Goal: Task Accomplishment & Management: Use online tool/utility

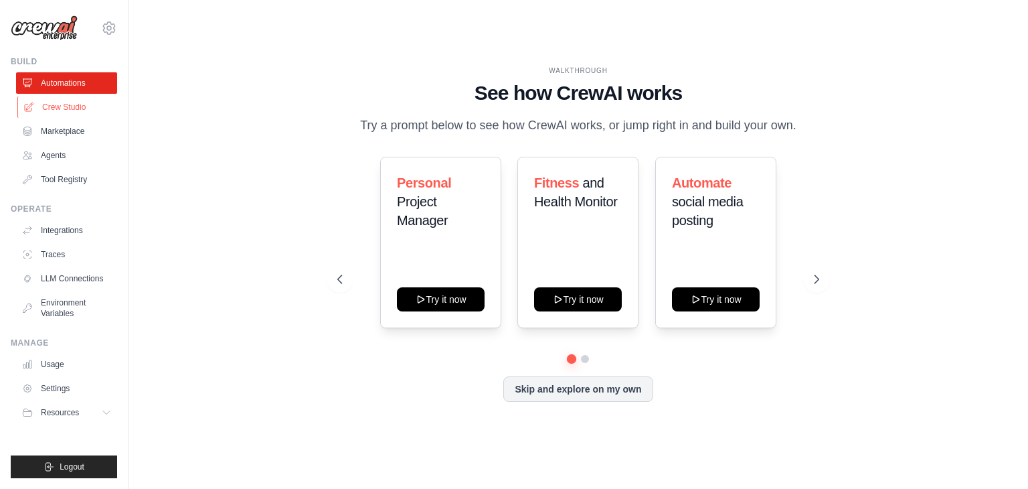
click at [56, 104] on link "Crew Studio" at bounding box center [67, 106] width 101 height 21
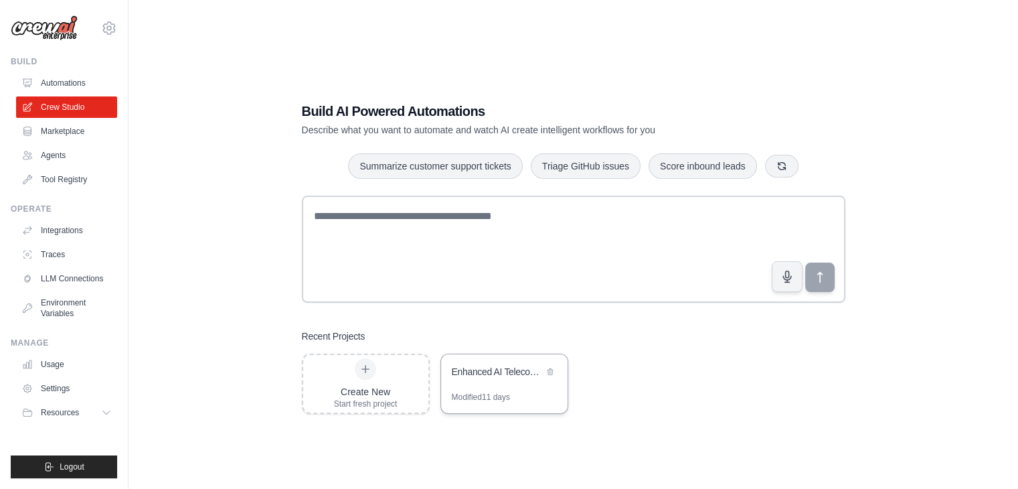
click at [510, 383] on div "Enhanced AI Telecom Monitoring with Advanced Reporting & Multi-Channel Alerts" at bounding box center [504, 372] width 127 height 37
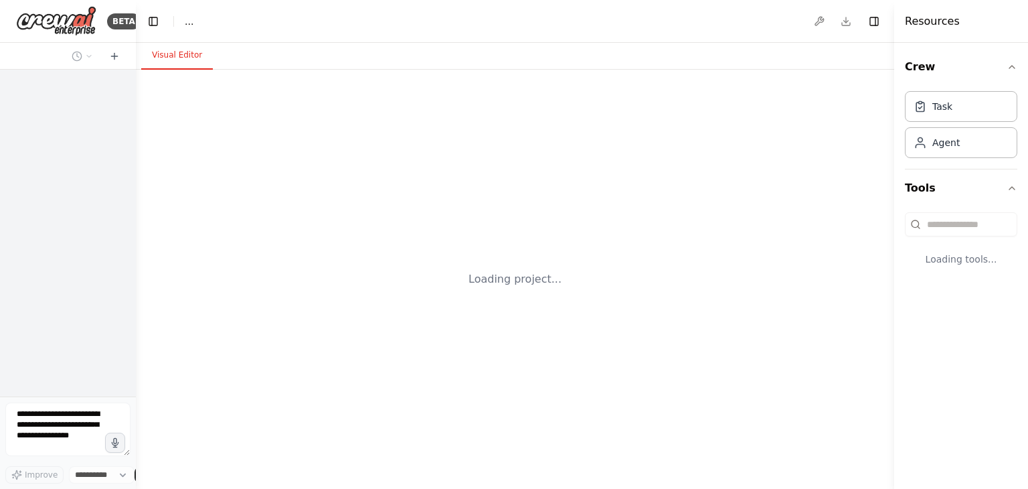
select select "****"
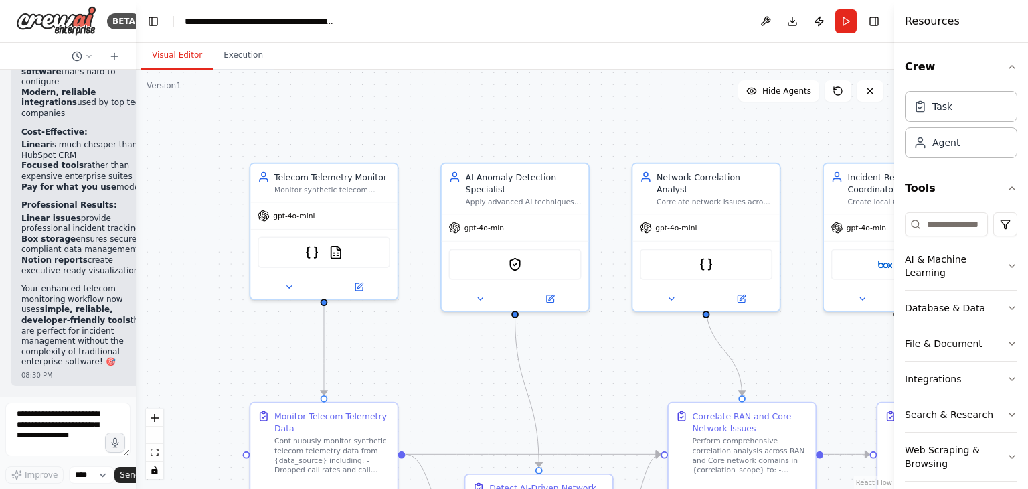
scroll to position [26711, 0]
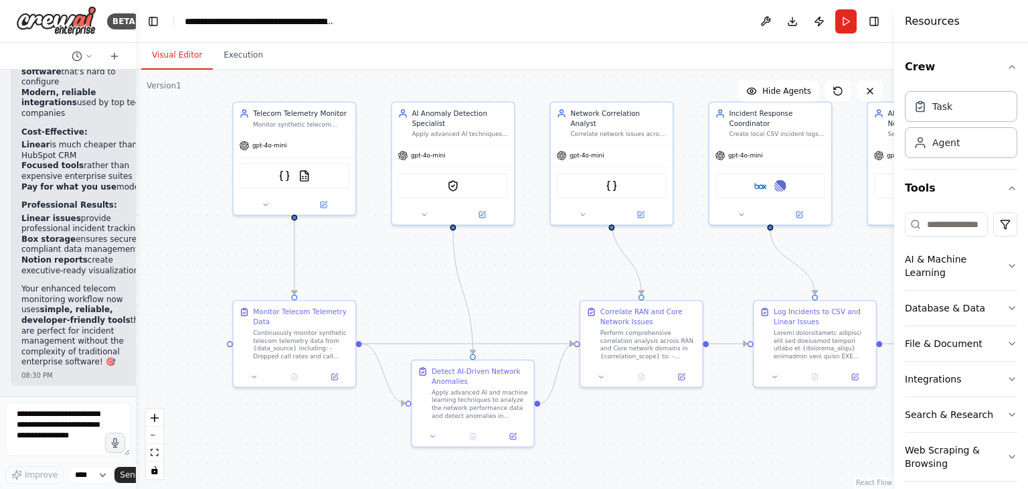
drag, startPoint x: 629, startPoint y: 374, endPoint x: 558, endPoint y: 297, distance: 104.7
click at [558, 297] on div ".deletable-edge-delete-btn { width: 20px; height: 20px; border: 0px solid #ffff…" at bounding box center [515, 279] width 758 height 419
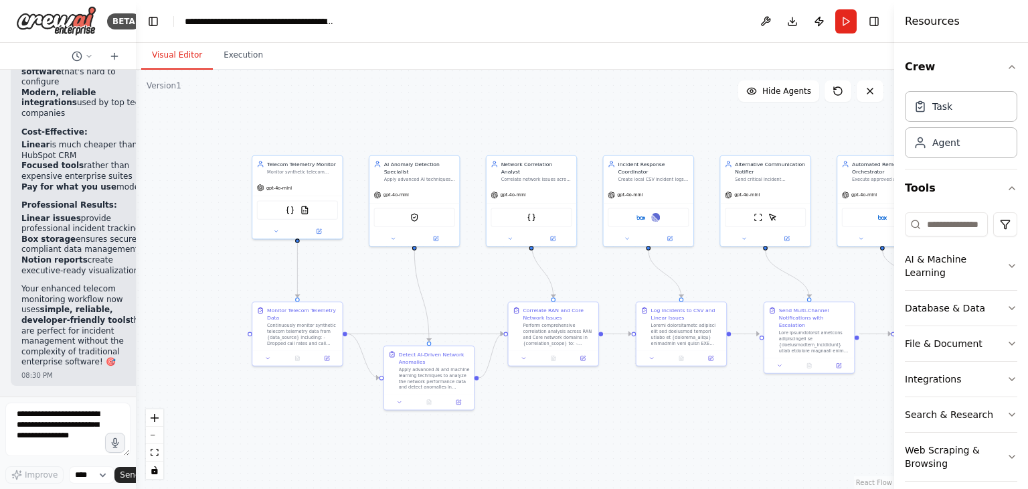
drag, startPoint x: 558, startPoint y: 297, endPoint x: 482, endPoint y: 287, distance: 77.1
click at [482, 287] on div ".deletable-edge-delete-btn { width: 20px; height: 20px; border: 0px solid #ffff…" at bounding box center [515, 279] width 758 height 419
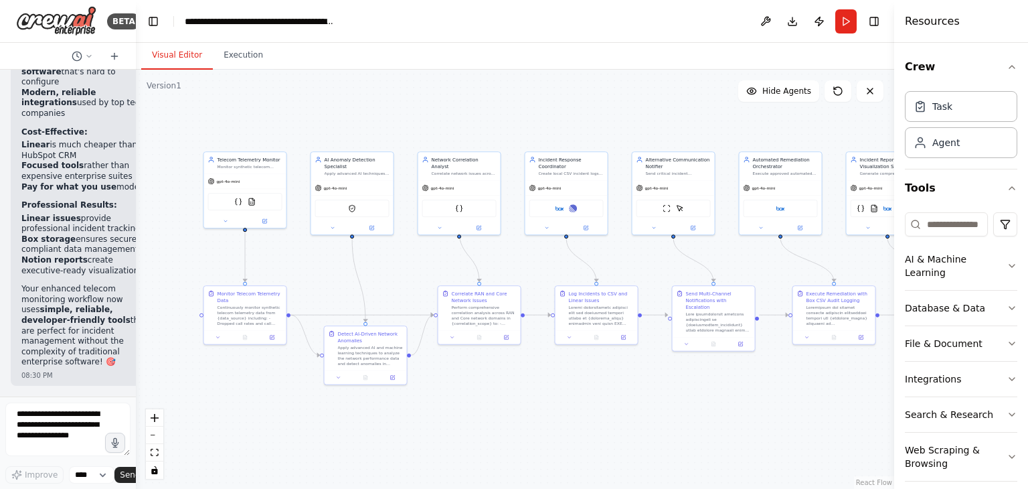
drag, startPoint x: 482, startPoint y: 287, endPoint x: 416, endPoint y: 270, distance: 68.2
click at [416, 270] on div ".deletable-edge-delete-btn { width: 20px; height: 20px; border: 0px solid #ffff…" at bounding box center [515, 279] width 758 height 419
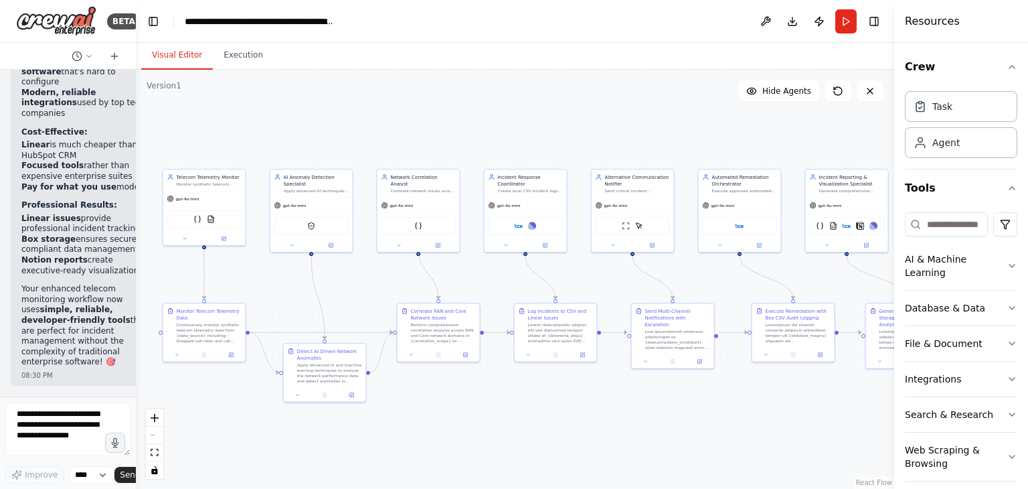
drag, startPoint x: 416, startPoint y: 270, endPoint x: 376, endPoint y: 288, distance: 43.8
click at [376, 288] on div ".deletable-edge-delete-btn { width: 20px; height: 20px; border: 0px solid #ffff…" at bounding box center [515, 279] width 758 height 419
drag, startPoint x: 894, startPoint y: 44, endPoint x: 949, endPoint y: 42, distance: 54.9
click at [949, 41] on div "Resources Crew Task Agent Tools AI & Machine Learning Database & Data File & Do…" at bounding box center [961, 244] width 134 height 489
drag, startPoint x: 895, startPoint y: 54, endPoint x: 905, endPoint y: 60, distance: 11.4
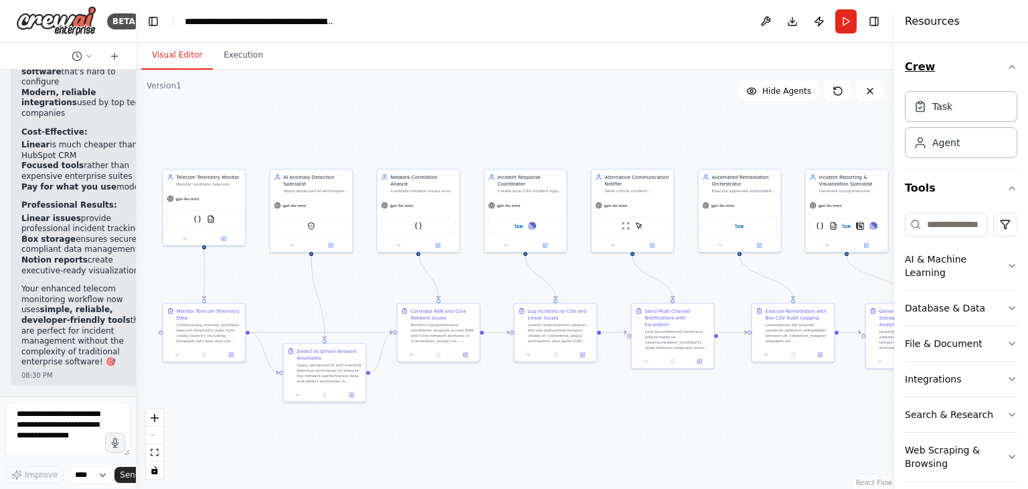
click at [912, 54] on div "Resources Crew Task Agent Tools AI & Machine Learning Database & Data File & Do…" at bounding box center [961, 244] width 134 height 489
click at [896, 113] on div "Resources Crew Task Agent Tools AI & Machine Learning Database & Data File & Do…" at bounding box center [961, 244] width 134 height 489
drag, startPoint x: 894, startPoint y: 111, endPoint x: 918, endPoint y: 110, distance: 23.4
click at [912, 109] on div "Resources Crew Task Agent Tools AI & Machine Learning Database & Data File & Do…" at bounding box center [961, 244] width 134 height 489
click at [944, 145] on div "Agent" at bounding box center [945, 141] width 27 height 13
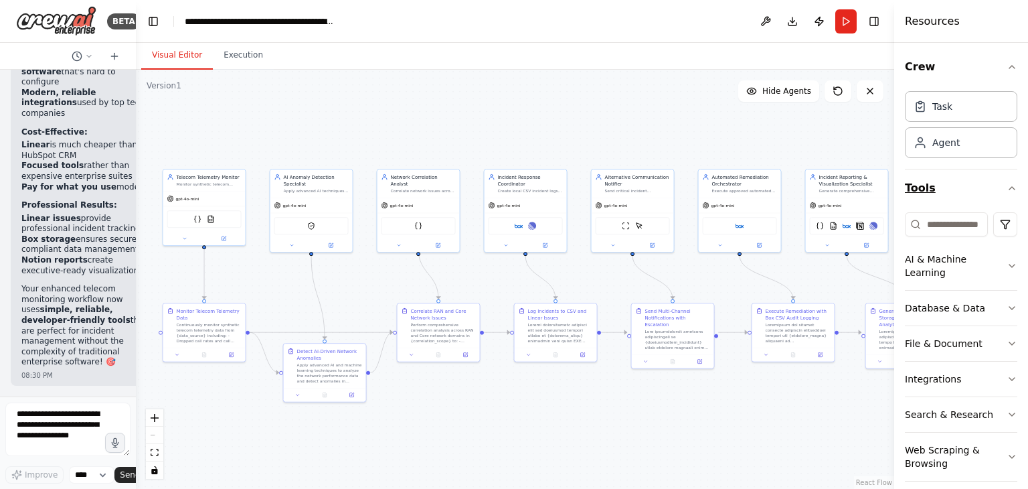
click at [989, 178] on button "Tools" at bounding box center [961, 187] width 112 height 37
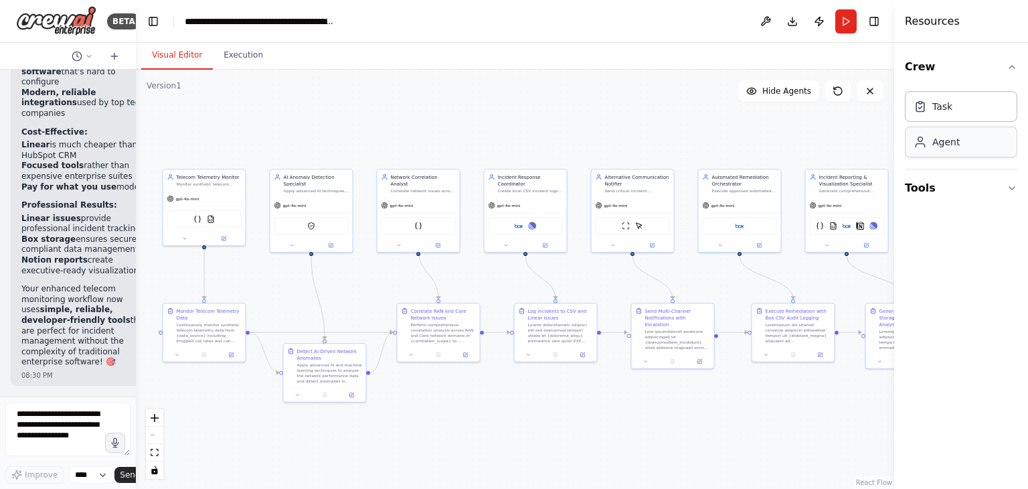
drag, startPoint x: 895, startPoint y: 143, endPoint x: 912, endPoint y: 145, distance: 16.9
click at [912, 145] on div "Resources Crew Task Agent Tools" at bounding box center [961, 244] width 134 height 489
drag, startPoint x: 134, startPoint y: 145, endPoint x: 74, endPoint y: 147, distance: 59.6
click at [71, 147] on div "BETA Monitor synthetic telecom telemetry (dropped calls, core signaling failure…" at bounding box center [68, 244] width 136 height 489
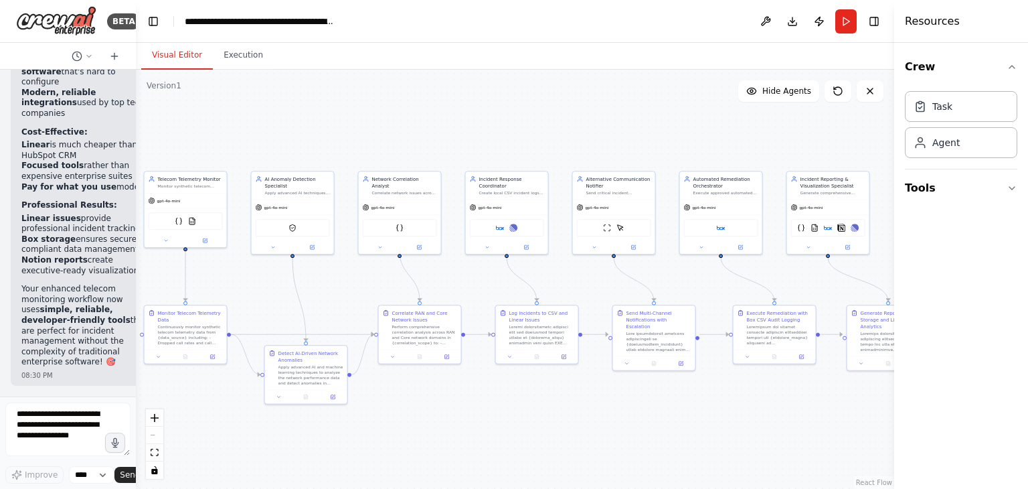
drag, startPoint x: 137, startPoint y: 145, endPoint x: 122, endPoint y: 147, distance: 14.9
click at [120, 147] on div "BETA Monitor synthetic telecom telemetry (dropped calls, core signaling failure…" at bounding box center [514, 244] width 1028 height 489
drag, startPoint x: 134, startPoint y: 288, endPoint x: 108, endPoint y: 287, distance: 26.1
click at [104, 287] on div "BETA Monitor synthetic telecom telemetry (dropped calls, core signaling failure…" at bounding box center [67, 244] width 134 height 489
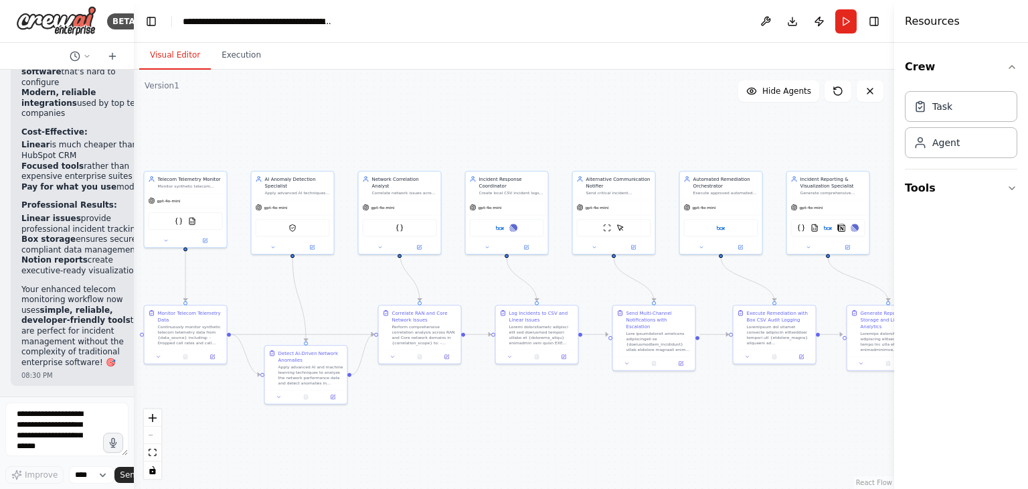
drag, startPoint x: 132, startPoint y: 282, endPoint x: 117, endPoint y: 282, distance: 14.7
click at [116, 282] on div "BETA Monitor synthetic telecom telemetry (dropped calls, core signaling failure…" at bounding box center [67, 244] width 134 height 489
drag, startPoint x: 896, startPoint y: 257, endPoint x: 918, endPoint y: 258, distance: 22.8
click at [918, 258] on div "Resources Crew Task Agent Tools" at bounding box center [961, 244] width 134 height 489
drag, startPoint x: 894, startPoint y: 258, endPoint x: 916, endPoint y: 258, distance: 22.1
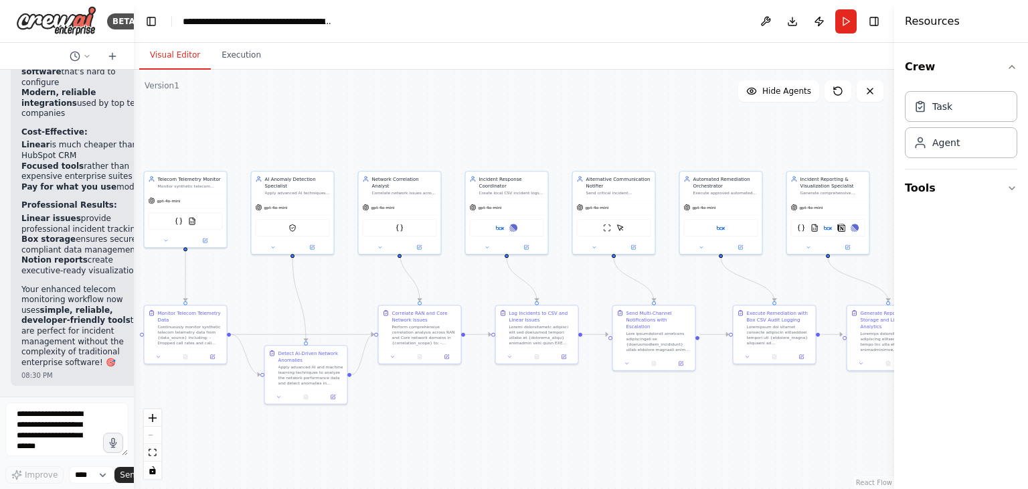
click at [914, 258] on div "Resources Crew Task Agent Tools" at bounding box center [961, 244] width 134 height 489
click at [770, 392] on div ".deletable-edge-delete-btn { width: 20px; height: 20px; border: 0px solid #ffff…" at bounding box center [514, 279] width 760 height 419
click at [772, 392] on div ".deletable-edge-delete-btn { width: 20px; height: 20px; border: 0px solid #ffff…" at bounding box center [514, 279] width 760 height 419
drag, startPoint x: 894, startPoint y: 224, endPoint x: 916, endPoint y: 223, distance: 21.5
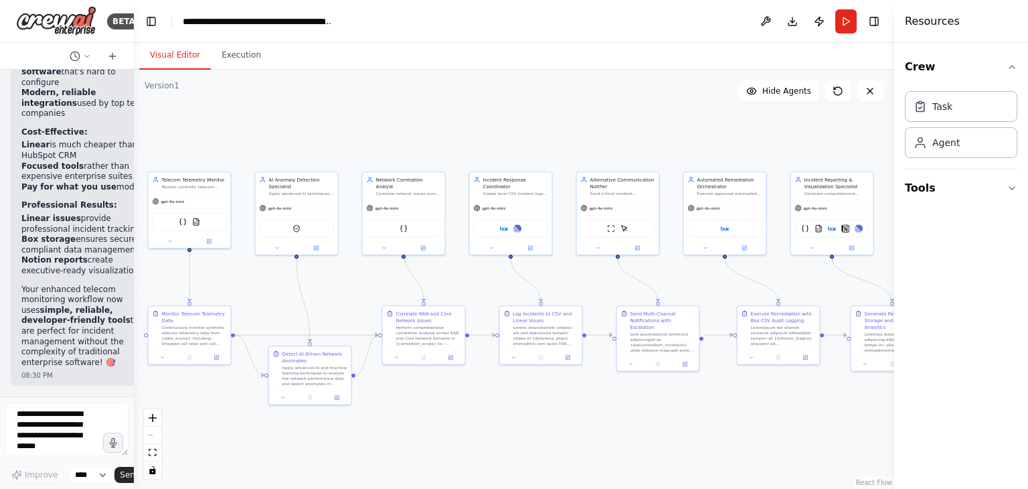
click at [916, 223] on div "Resources Crew Task Agent Tools" at bounding box center [961, 244] width 134 height 489
click at [877, 92] on button at bounding box center [870, 90] width 27 height 21
drag, startPoint x: 896, startPoint y: 240, endPoint x: 921, endPoint y: 239, distance: 24.8
click at [921, 239] on div "Resources Crew Task Agent Tools" at bounding box center [961, 244] width 134 height 489
drag, startPoint x: 894, startPoint y: 241, endPoint x: 908, endPoint y: 240, distance: 14.1
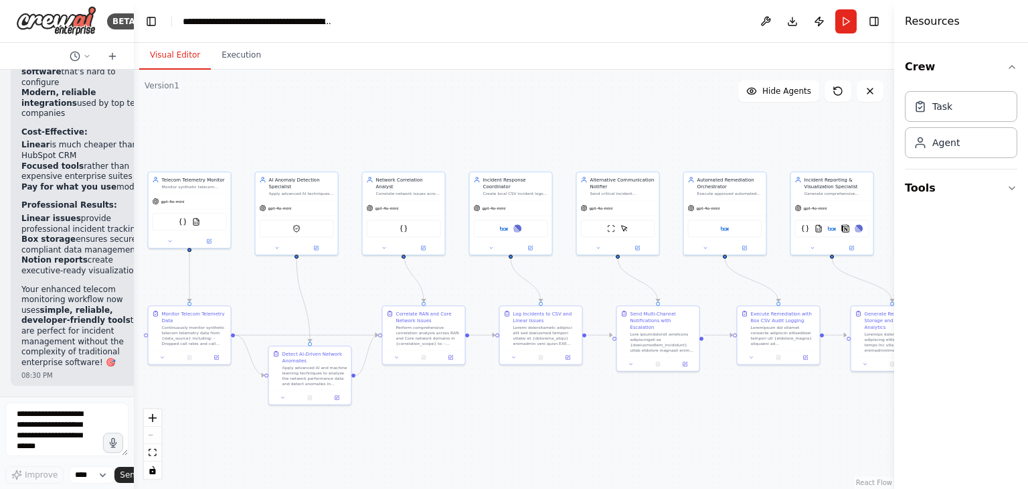
click at [908, 240] on div "Resources Crew Task Agent Tools" at bounding box center [961, 244] width 134 height 489
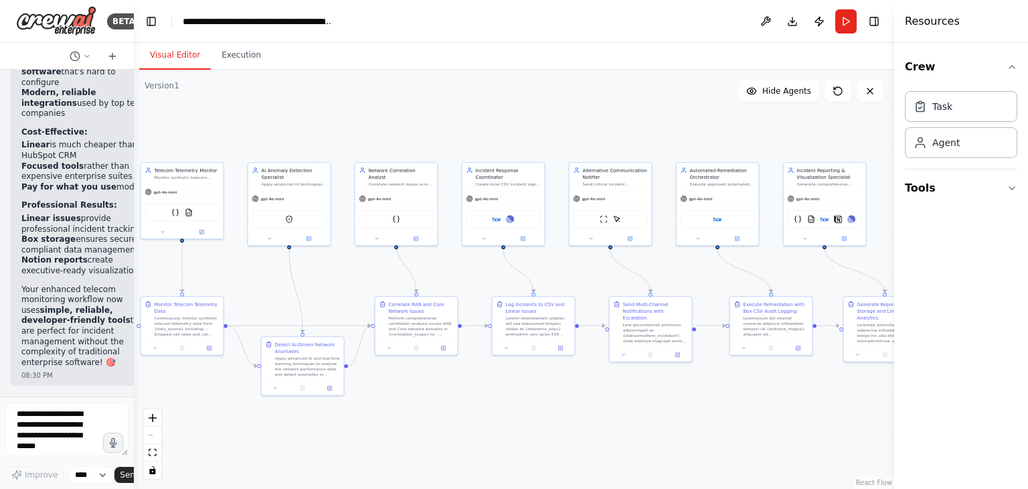
drag, startPoint x: 676, startPoint y: 405, endPoint x: 669, endPoint y: 396, distance: 11.9
click at [669, 396] on div ".deletable-edge-delete-btn { width: 20px; height: 20px; border: 0px solid #ffff…" at bounding box center [514, 279] width 760 height 419
click at [127, 136] on div "BETA Monitor synthetic telecom telemetry (dropped calls, core signaling failure…" at bounding box center [514, 244] width 1028 height 489
click at [55, 431] on textarea at bounding box center [66, 429] width 123 height 54
paste textarea "**********"
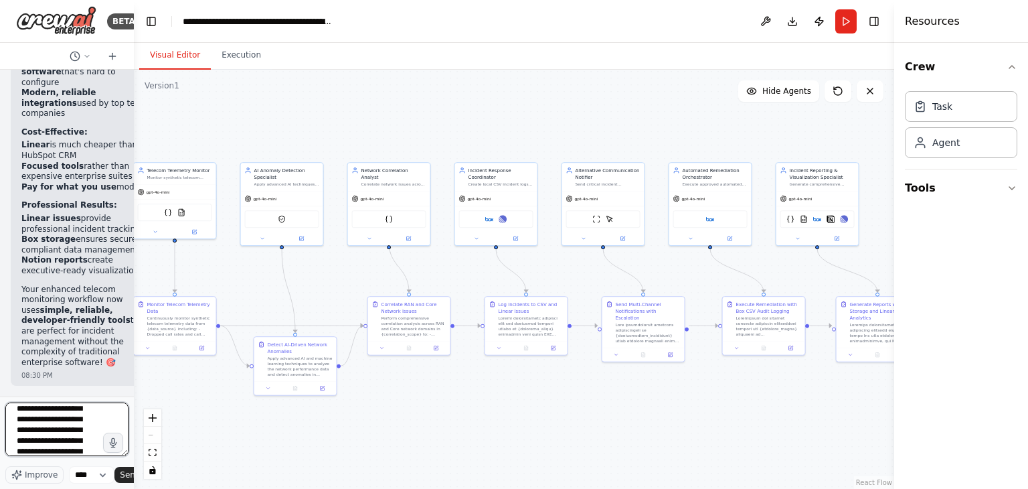
scroll to position [0, 0]
type textarea "**********"
click at [126, 478] on span "Send" at bounding box center [130, 474] width 20 height 11
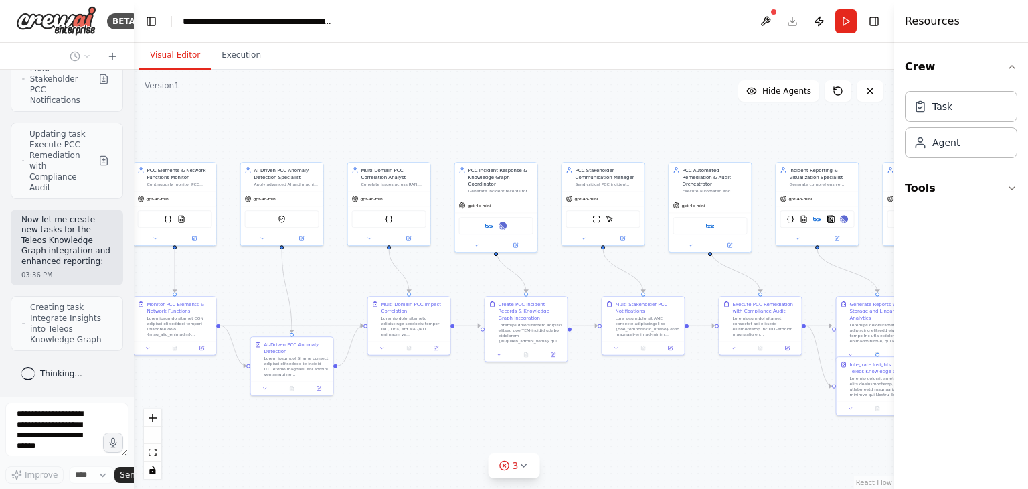
scroll to position [29144, 0]
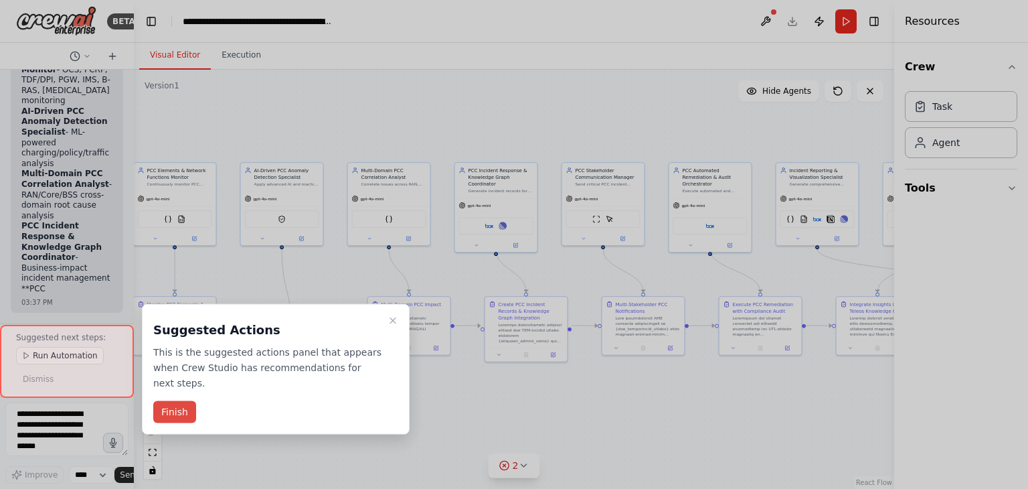
click at [180, 401] on button "Finish" at bounding box center [174, 412] width 43 height 22
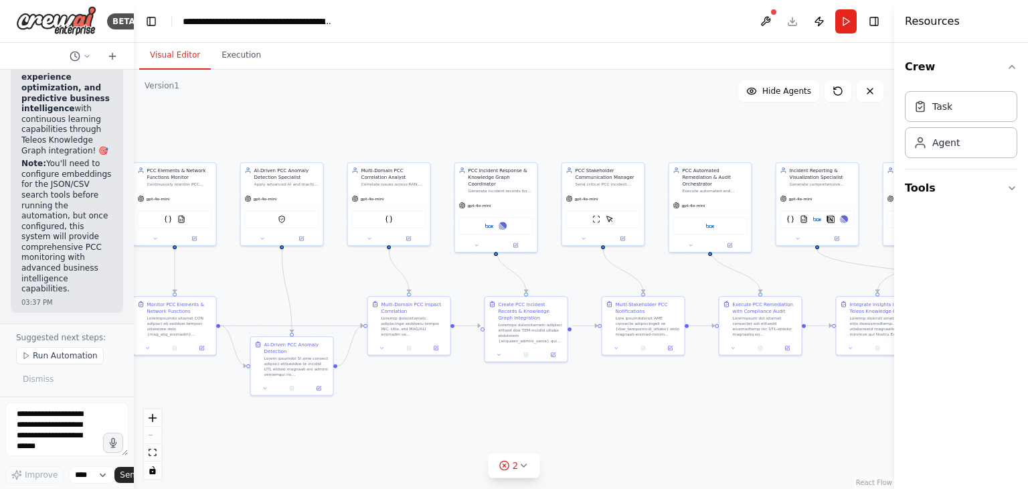
scroll to position [32946, 0]
click at [67, 359] on span "Run Automation" at bounding box center [65, 355] width 65 height 11
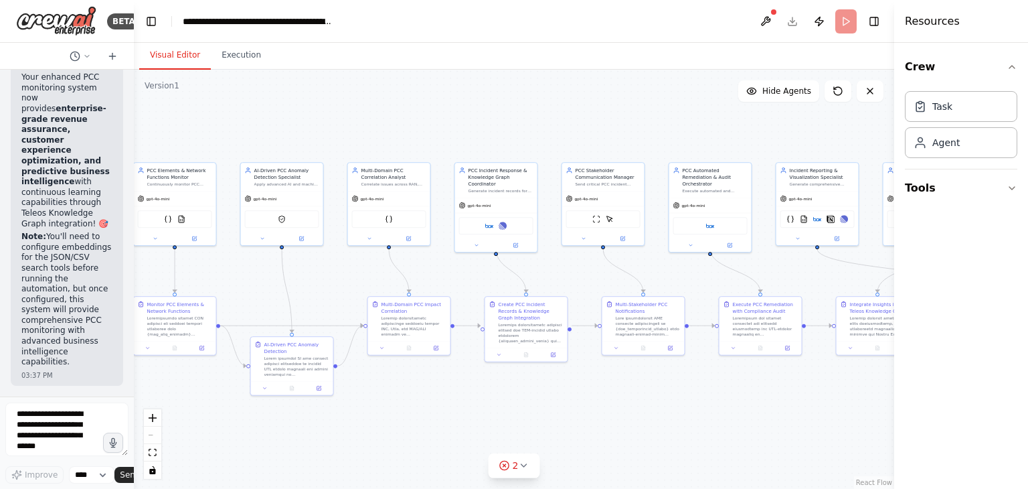
scroll to position [32873, 0]
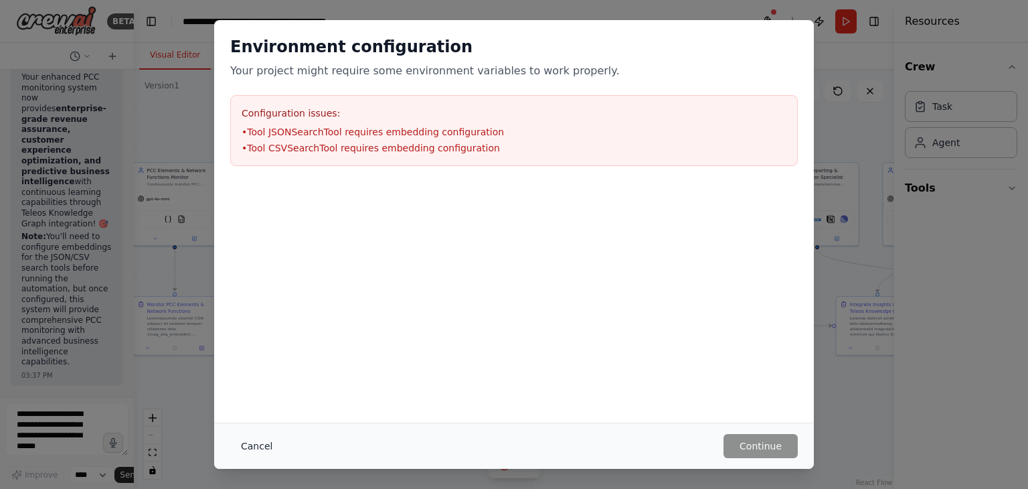
click at [260, 445] on button "Cancel" at bounding box center [256, 446] width 53 height 24
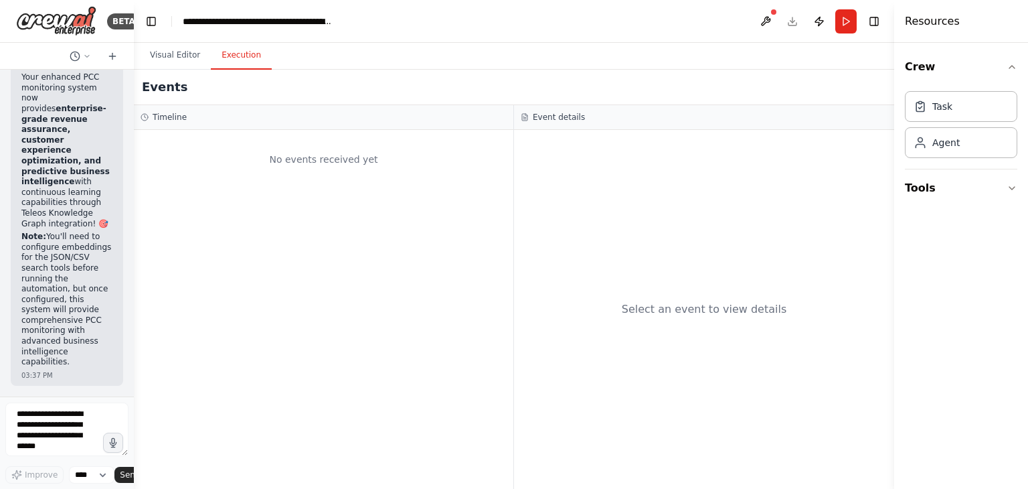
click at [248, 54] on button "Execution" at bounding box center [241, 56] width 61 height 28
click at [178, 62] on button "Visual Editor" at bounding box center [175, 56] width 72 height 28
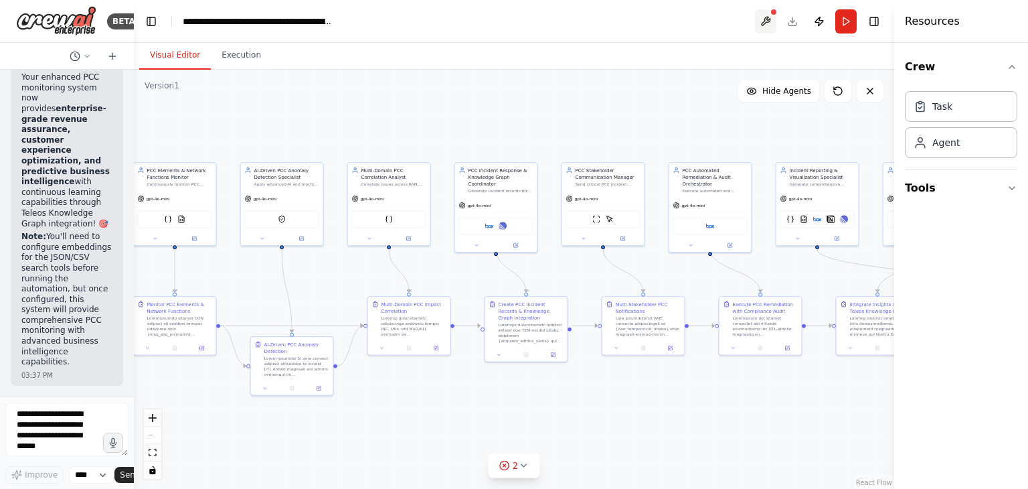
click at [769, 22] on button at bounding box center [765, 21] width 21 height 24
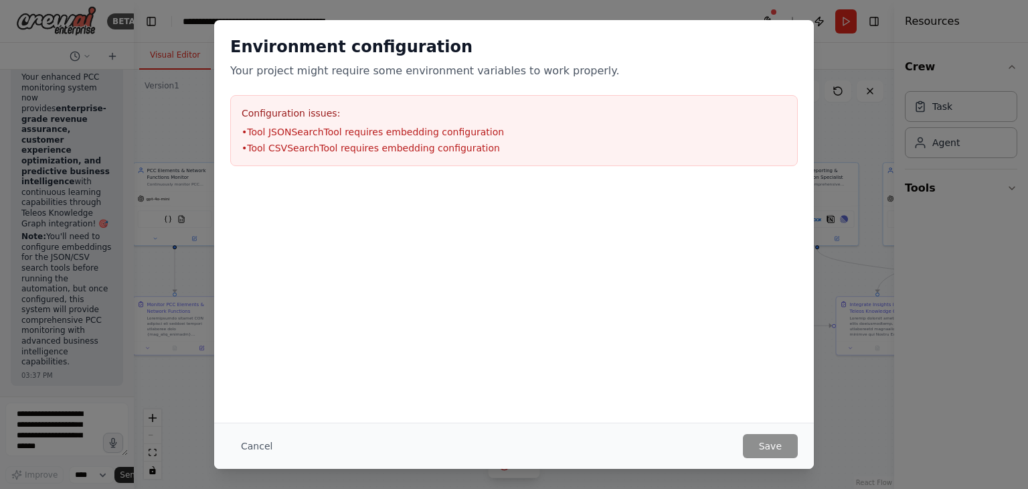
click at [768, 16] on div "Environment configuration Your project might require some environment variables…" at bounding box center [514, 244] width 1028 height 489
click at [382, 152] on li "• Tool CSVSearchTool requires embedding configuration" at bounding box center [514, 147] width 545 height 13
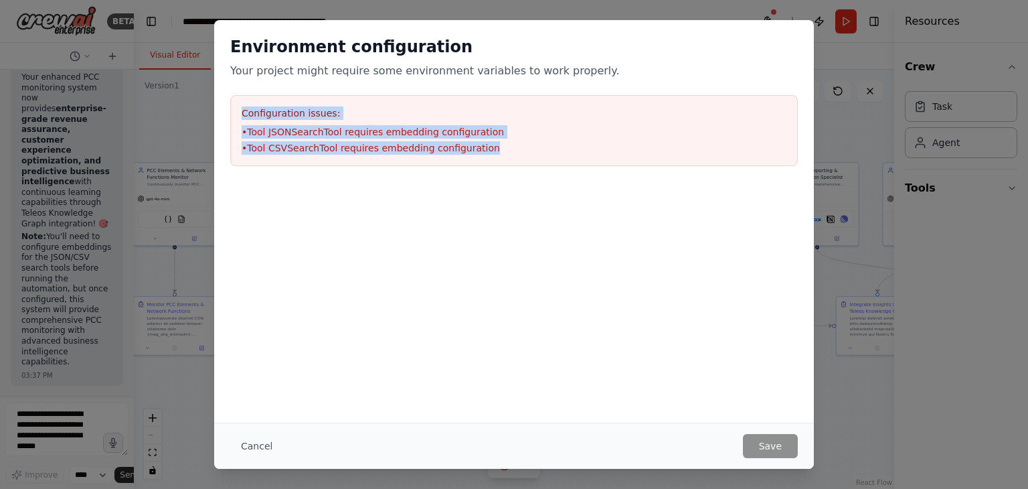
drag, startPoint x: 240, startPoint y: 113, endPoint x: 488, endPoint y: 163, distance: 252.6
click at [488, 163] on div "Configuration issues: • Tool JSONSearchTool requires embedding configuration • …" at bounding box center [514, 130] width 568 height 71
copy div "Configuration issues: • Tool JSONSearchTool requires embedding configuration • …"
click at [488, 163] on div "Configuration issues: • Tool JSONSearchTool requires embedding configuration • …" at bounding box center [514, 130] width 568 height 71
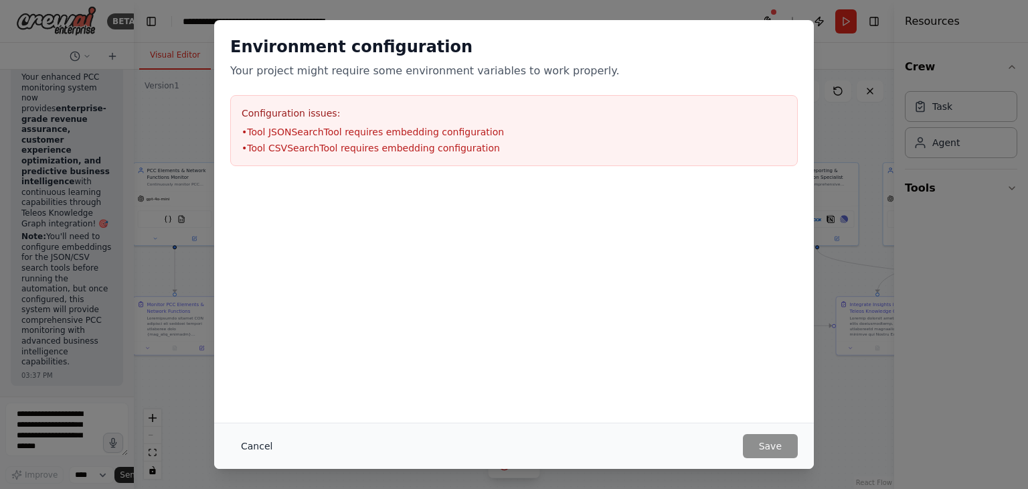
click at [260, 452] on button "Cancel" at bounding box center [256, 446] width 53 height 24
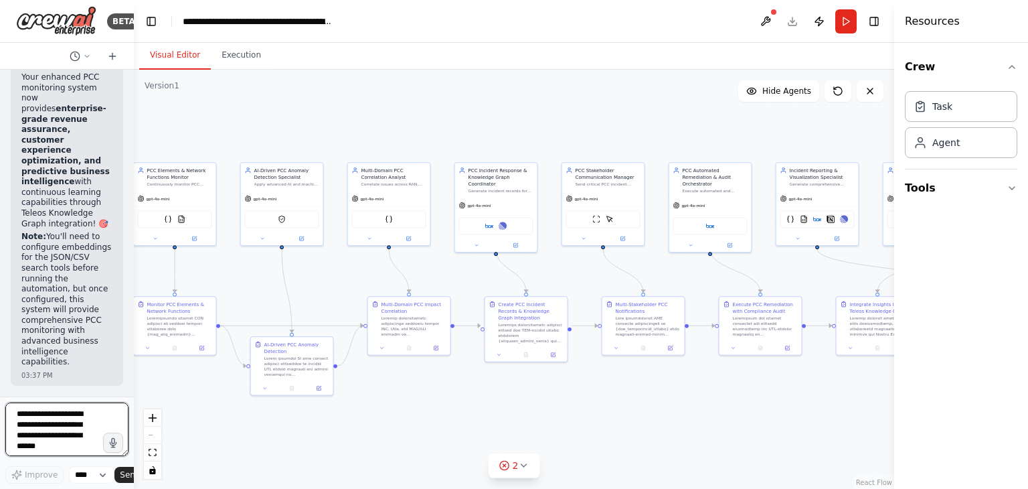
click at [47, 442] on textarea at bounding box center [66, 429] width 123 height 54
paste textarea "**********"
type textarea "**********"
click at [121, 472] on span "Send" at bounding box center [130, 474] width 20 height 11
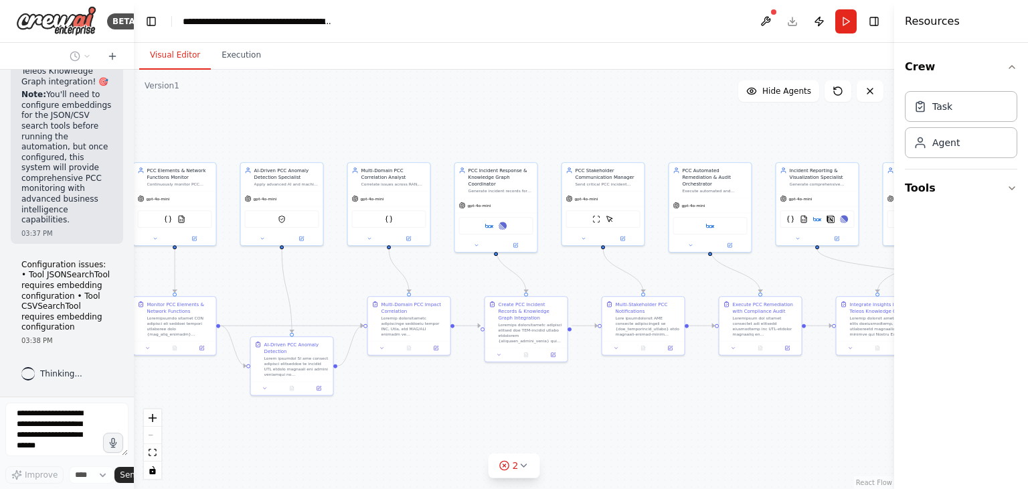
scroll to position [33015, 0]
click at [522, 470] on icon at bounding box center [523, 465] width 11 height 11
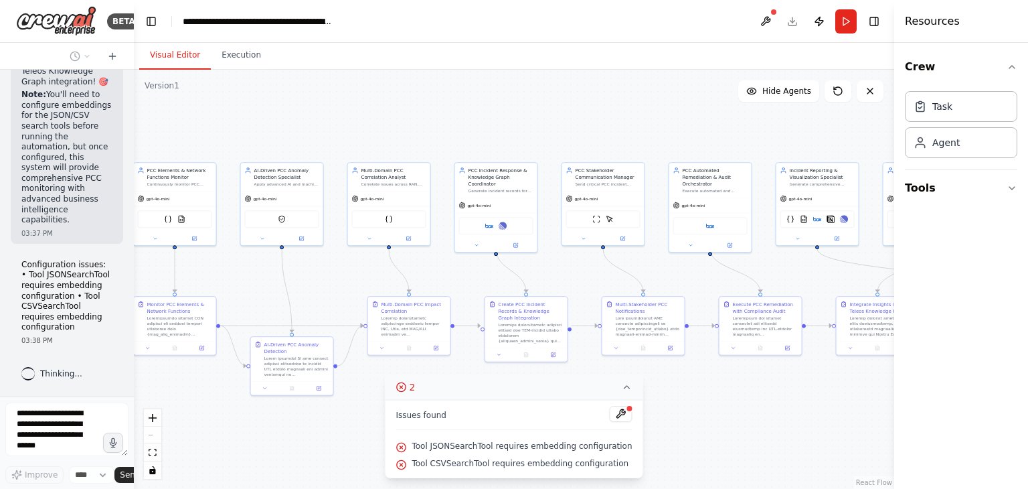
click at [709, 432] on div ".deletable-edge-delete-btn { width: 20px; height: 20px; border: 0px solid #ffff…" at bounding box center [514, 279] width 760 height 419
click at [625, 388] on icon at bounding box center [627, 387] width 5 height 3
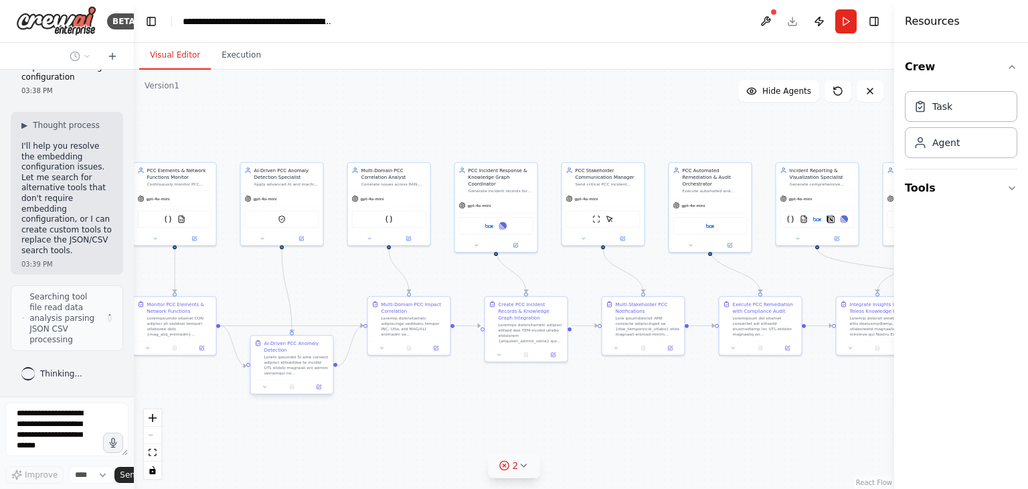
scroll to position [33254, 0]
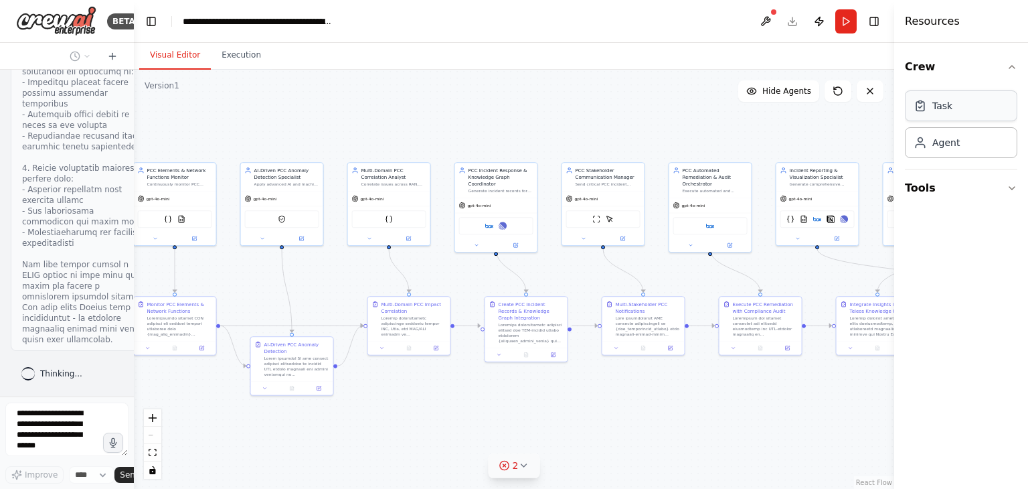
drag, startPoint x: 895, startPoint y: 101, endPoint x: 908, endPoint y: 101, distance: 12.7
click at [908, 101] on div "Resources Crew Task Agent Tools" at bounding box center [961, 244] width 134 height 489
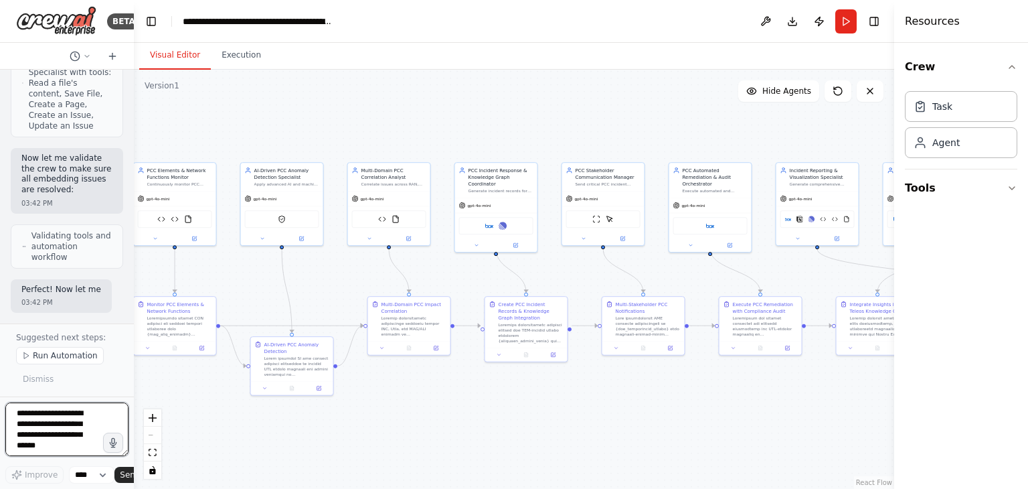
scroll to position [36253, 0]
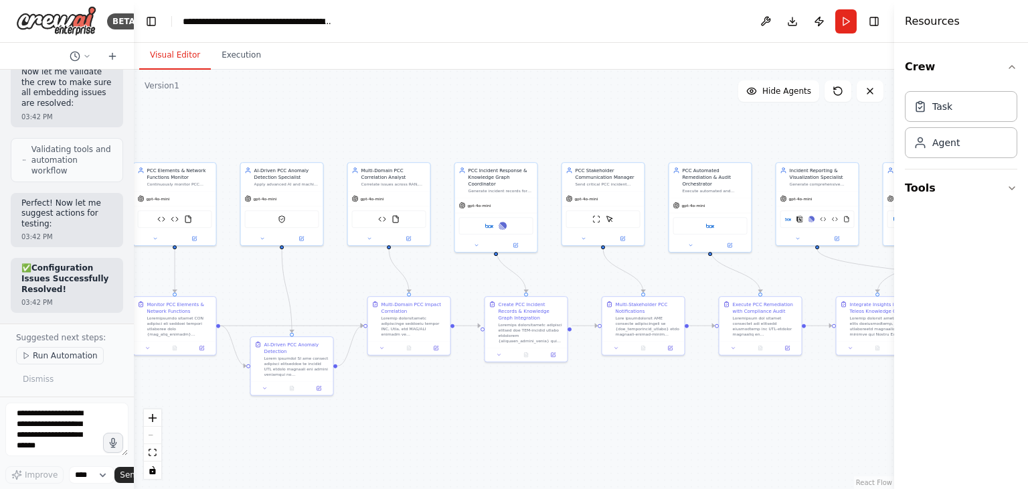
click at [54, 356] on span "Run Automation" at bounding box center [65, 355] width 65 height 11
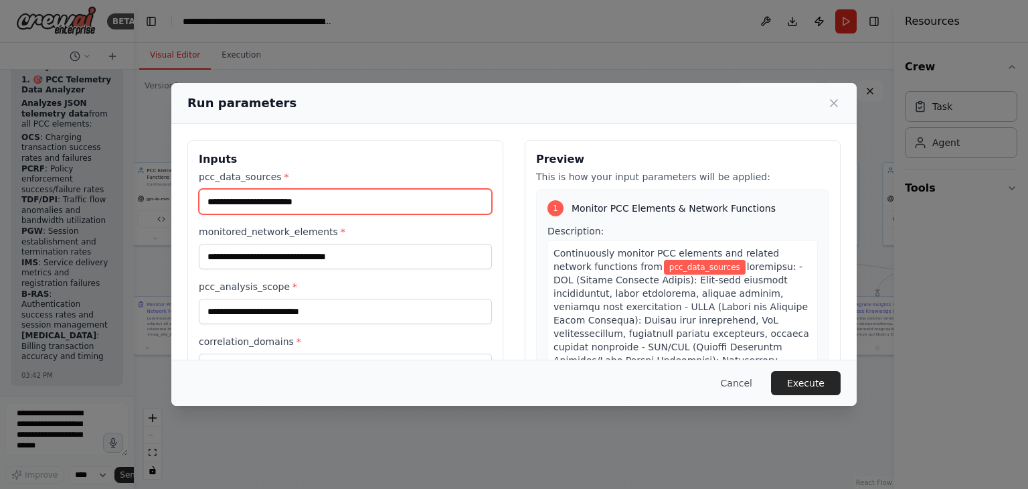
click at [406, 212] on input "pcc_data_sources *" at bounding box center [345, 201] width 293 height 25
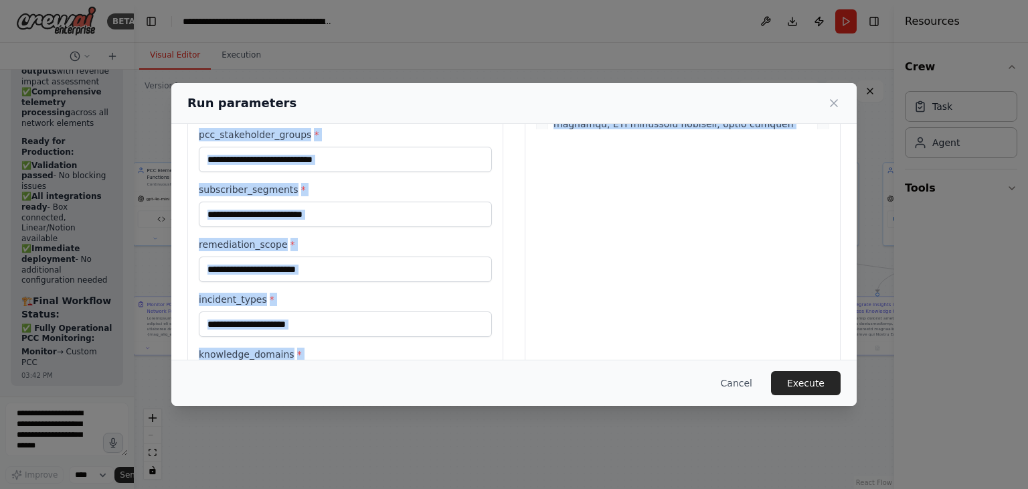
scroll to position [0, 0]
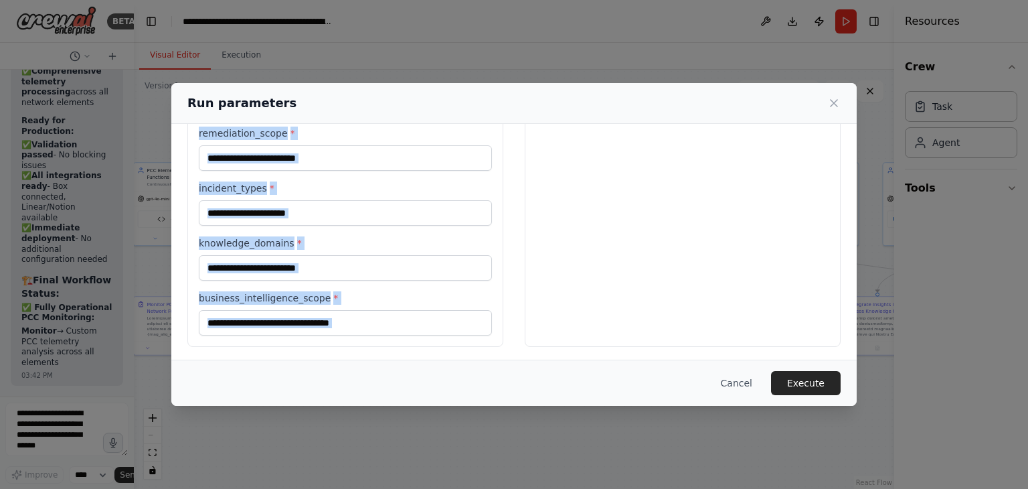
drag, startPoint x: 198, startPoint y: 157, endPoint x: 672, endPoint y: 321, distance: 501.5
click at [672, 321] on div "Inputs pcc_data_sources * monitored_network_elements * pcc_analysis_scope * cor…" at bounding box center [513, 29] width 653 height 635
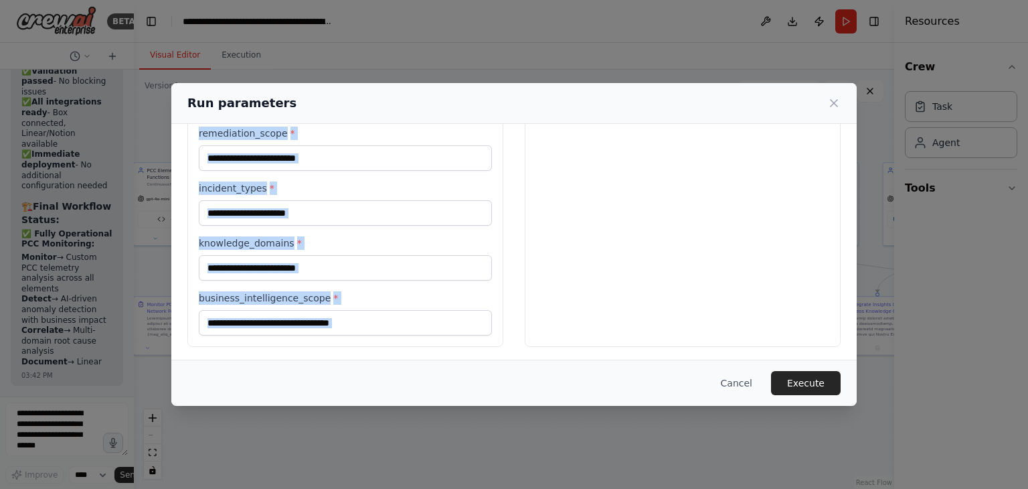
copy div "Inputs pcc_data_sources * monitored_network_elements * pcc_analysis_scope * cor…"
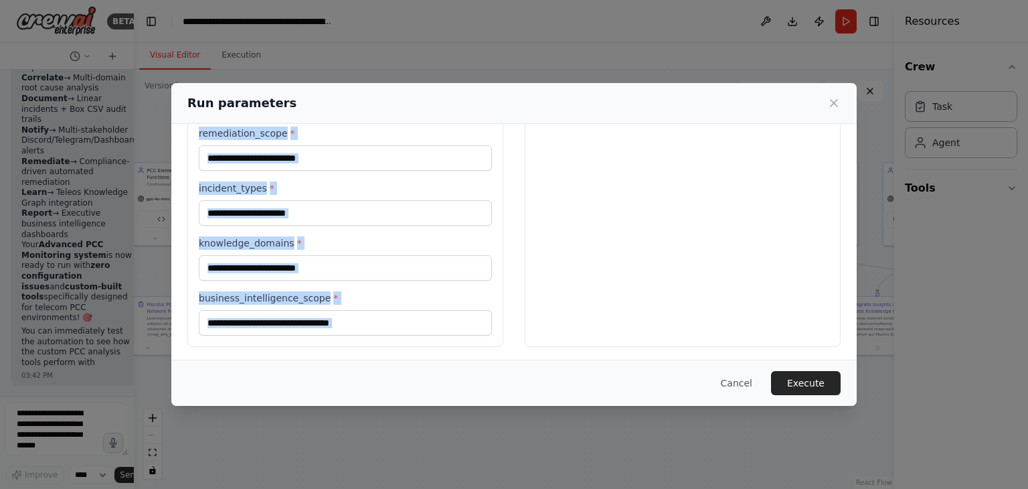
scroll to position [38097, 0]
click at [351, 187] on label "incident_types *" at bounding box center [345, 187] width 293 height 13
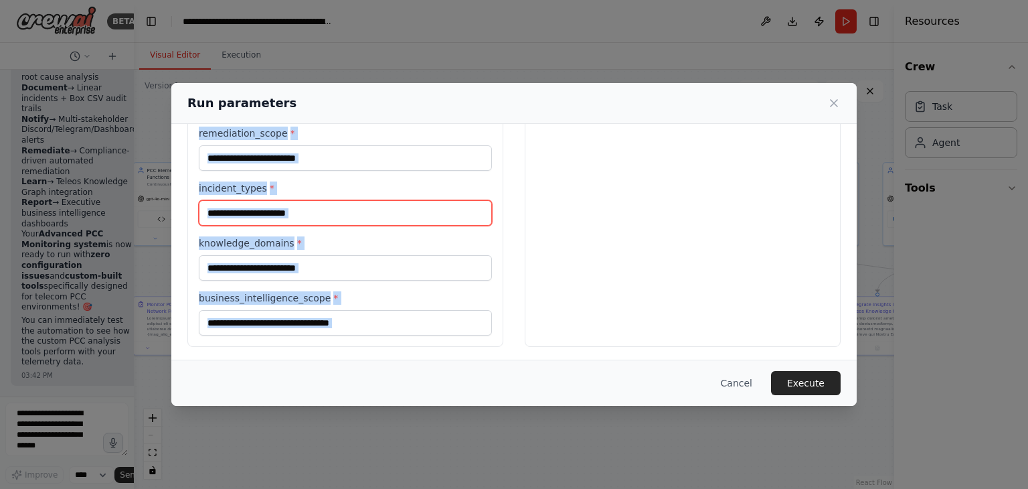
click at [351, 200] on input "incident_types *" at bounding box center [345, 212] width 293 height 25
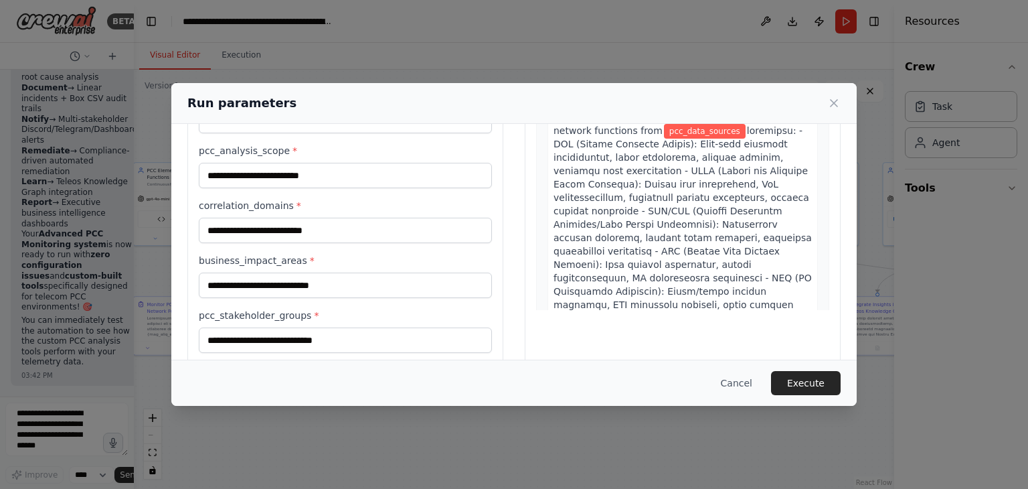
scroll to position [0, 0]
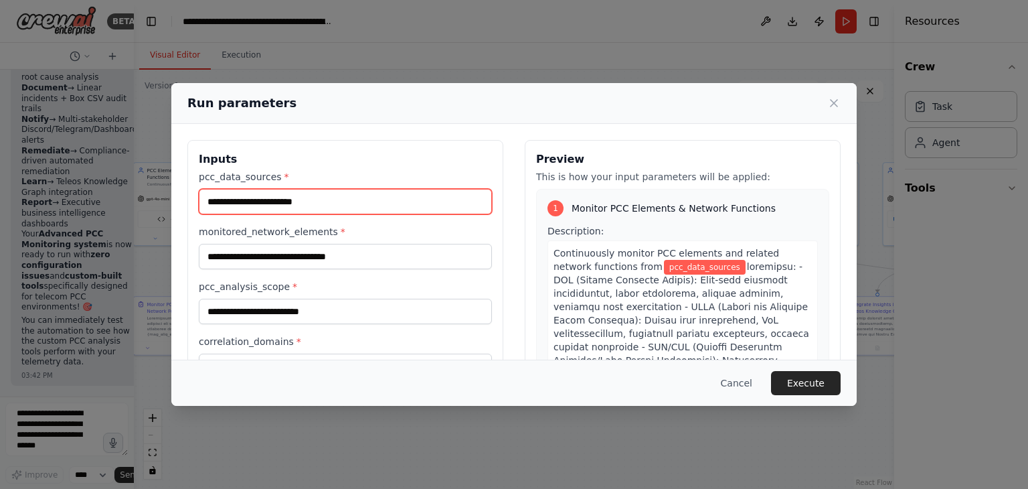
click at [298, 201] on input "pcc_data_sources *" at bounding box center [345, 201] width 293 height 25
paste input "**********"
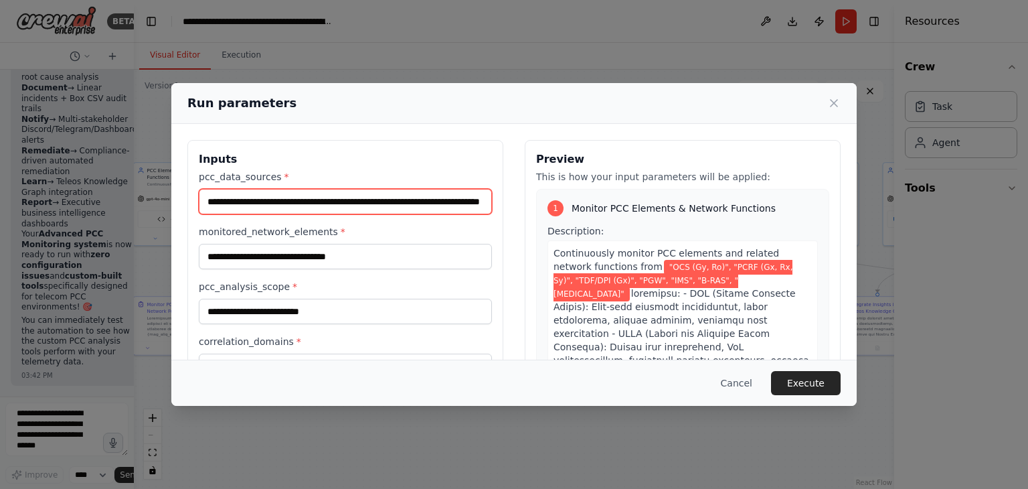
scroll to position [0, 58]
type input "**********"
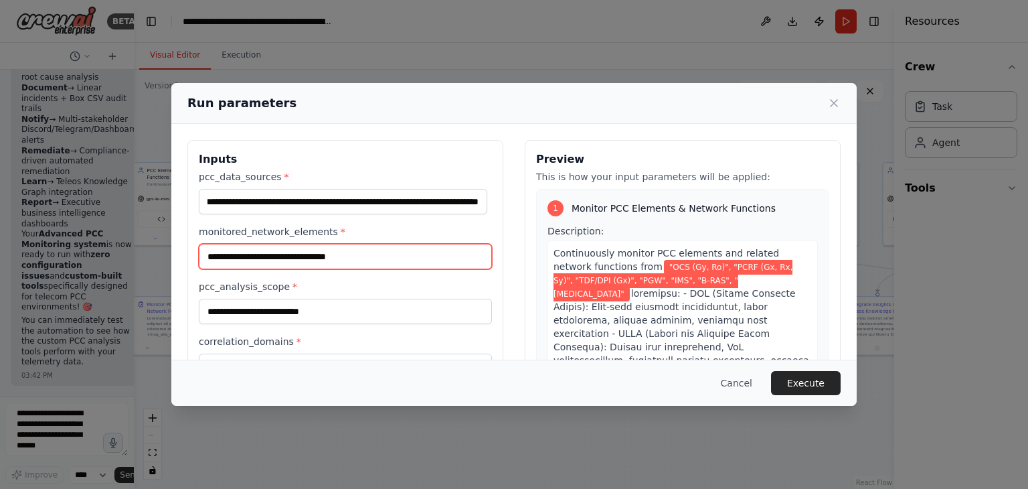
scroll to position [0, 0]
click at [340, 258] on input "monitored_network_elements *" at bounding box center [345, 256] width 293 height 25
click at [295, 250] on input "monitored_network_elements *" at bounding box center [345, 256] width 293 height 25
paste input "**********"
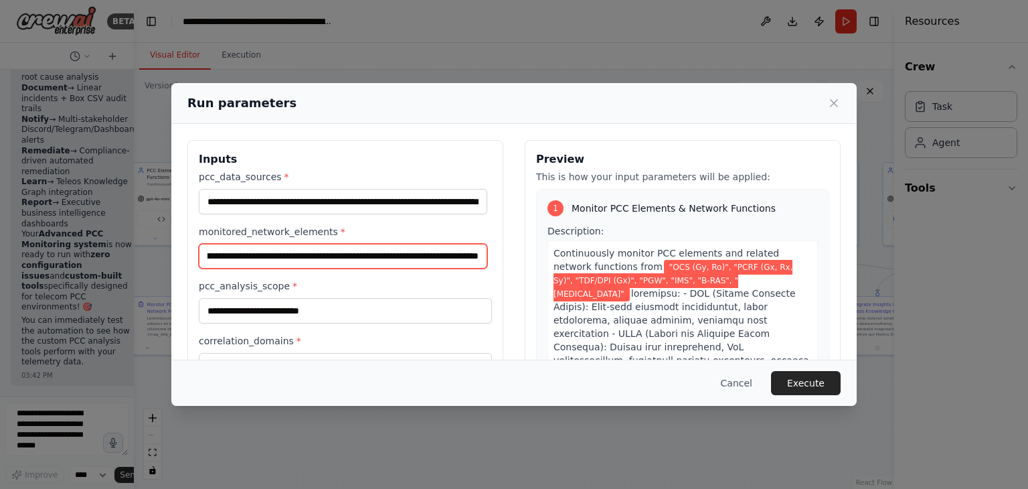
type input "**********"
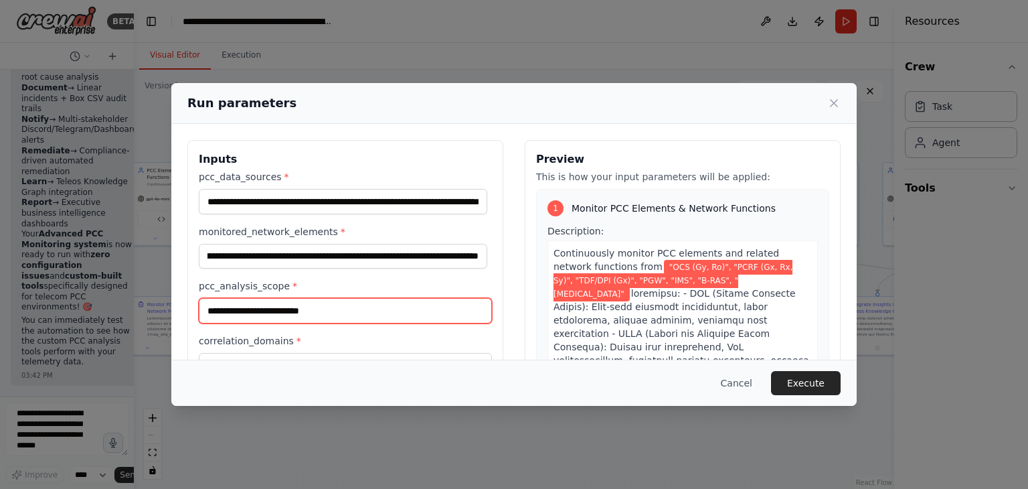
scroll to position [0, 0]
click at [292, 314] on input "pcc_analysis_scope *" at bounding box center [345, 310] width 293 height 25
paste input "**********"
type input "**********"
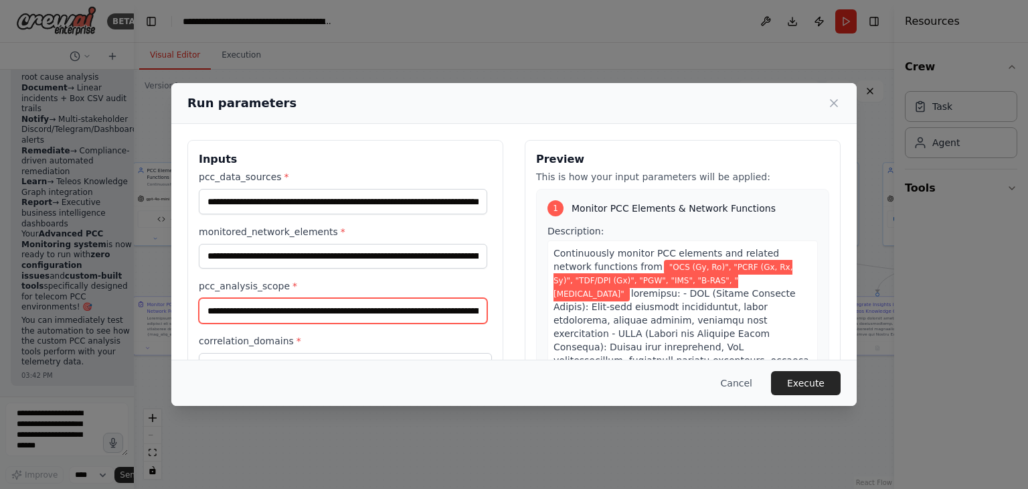
scroll to position [82, 0]
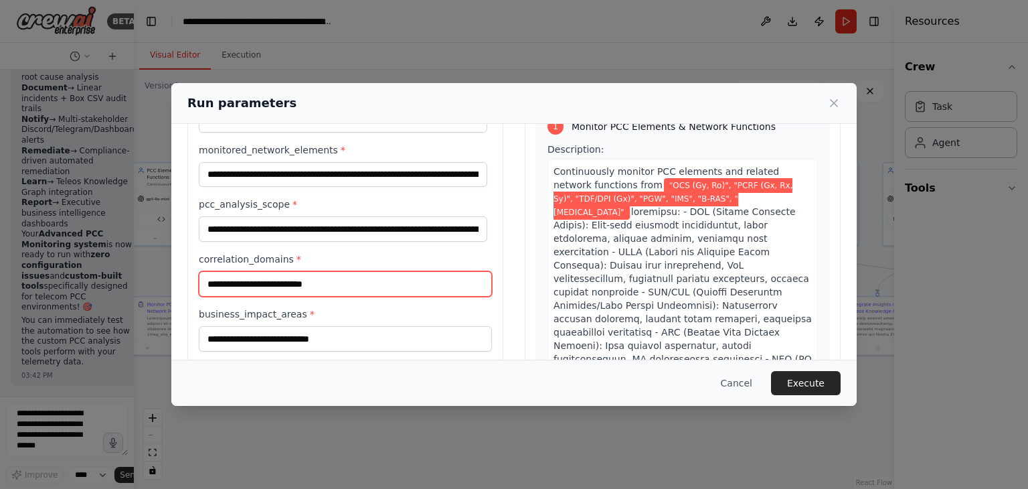
click at [313, 271] on input "correlation_domains *" at bounding box center [345, 283] width 293 height 25
paste input "**********"
type input "**********"
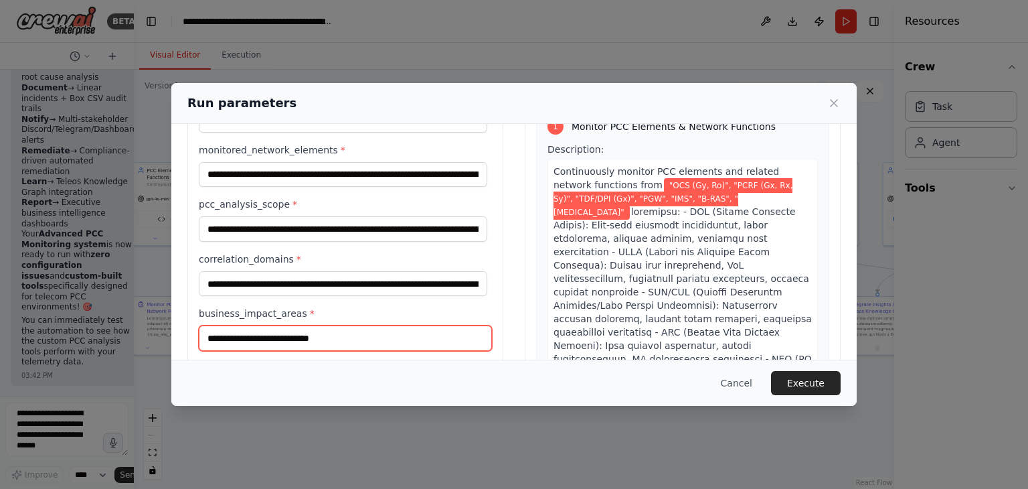
click at [288, 328] on input "business_impact_areas *" at bounding box center [345, 337] width 293 height 25
paste input "**********"
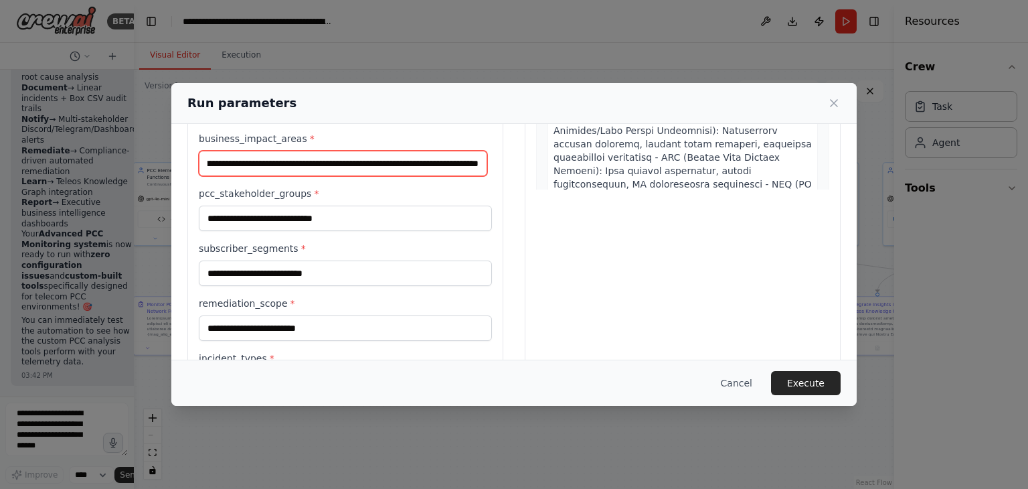
scroll to position [238, 0]
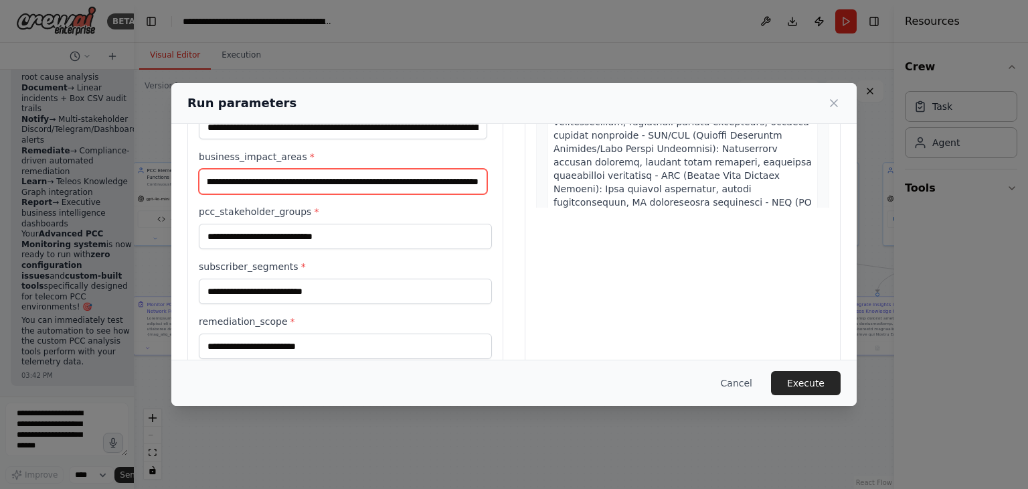
type input "**********"
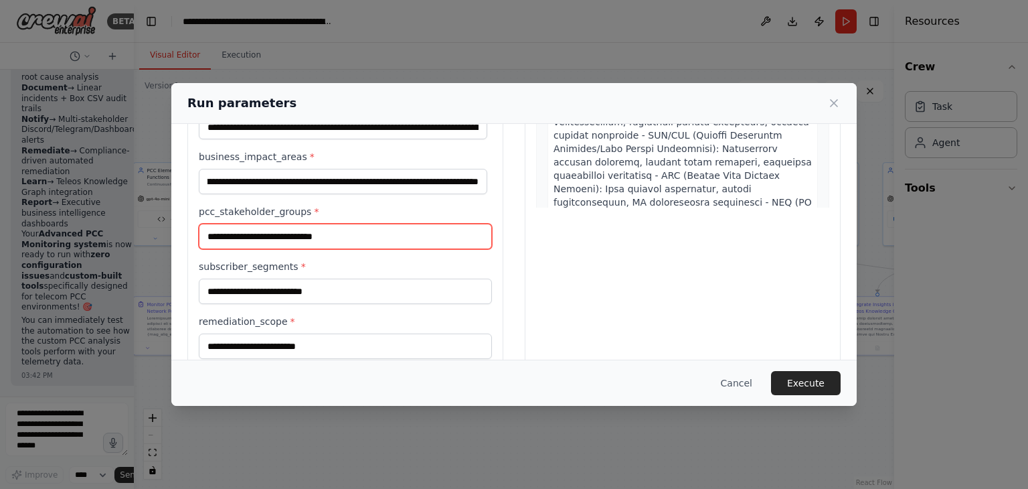
scroll to position [0, 0]
click at [292, 230] on input "pcc_stakeholder_groups *" at bounding box center [345, 236] width 293 height 25
paste input "**********"
type input "**********"
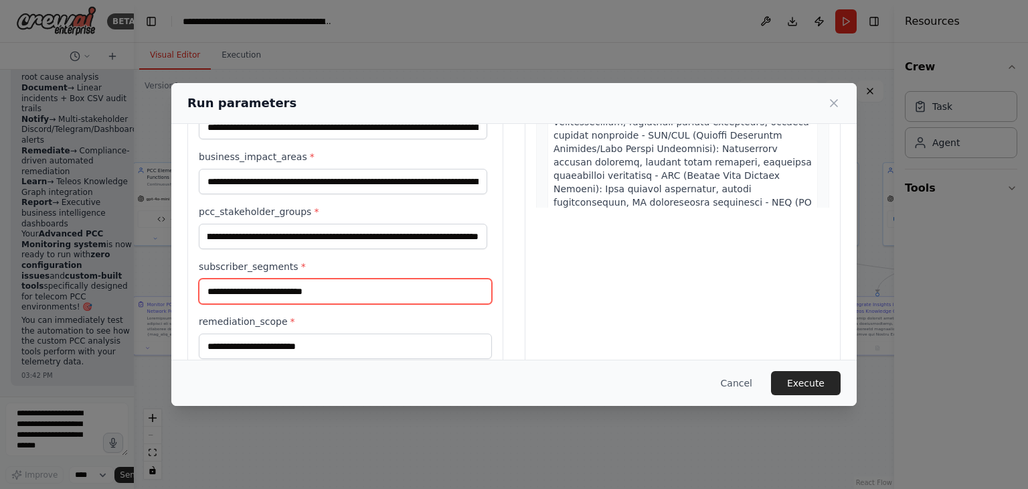
scroll to position [0, 0]
click at [261, 283] on input "subscriber_segments *" at bounding box center [345, 290] width 293 height 25
paste input "**********"
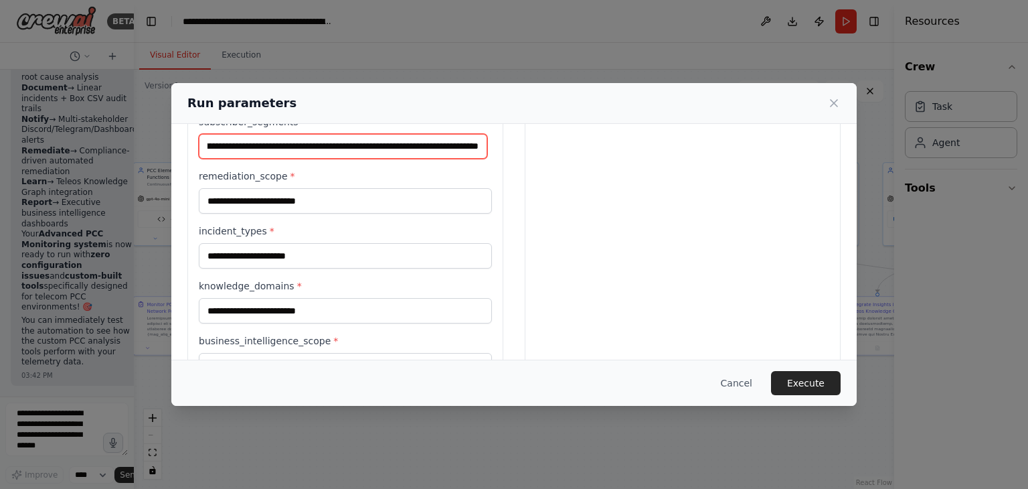
scroll to position [383, 0]
type input "**********"
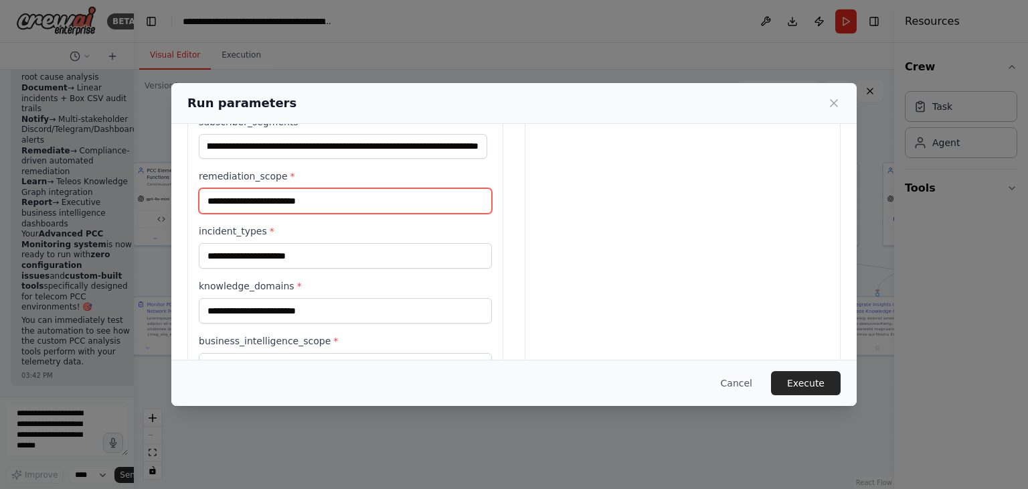
scroll to position [0, 0]
click at [301, 204] on input "remediation_scope *" at bounding box center [345, 200] width 293 height 25
paste input "**********"
type input "**********"
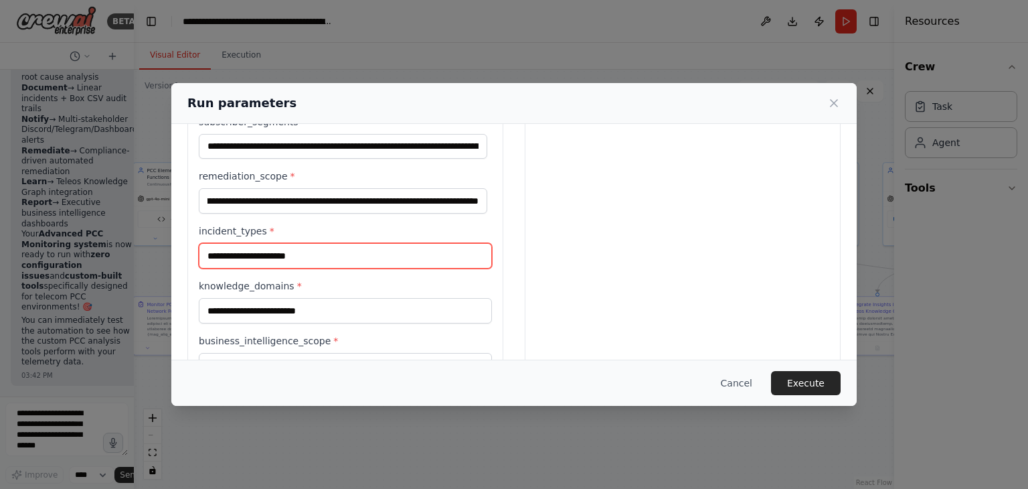
scroll to position [0, 0]
click at [276, 253] on input "incident_types *" at bounding box center [345, 255] width 293 height 25
click at [335, 240] on div "incident_types *" at bounding box center [345, 246] width 293 height 44
click at [319, 250] on input "incident_types *" at bounding box center [345, 255] width 293 height 25
paste input "**********"
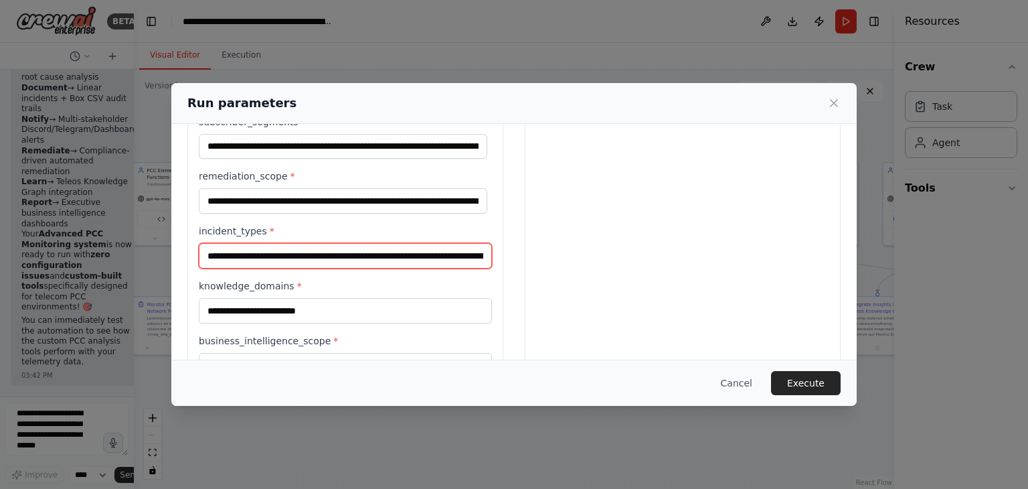
scroll to position [0, 337]
type input "**********"
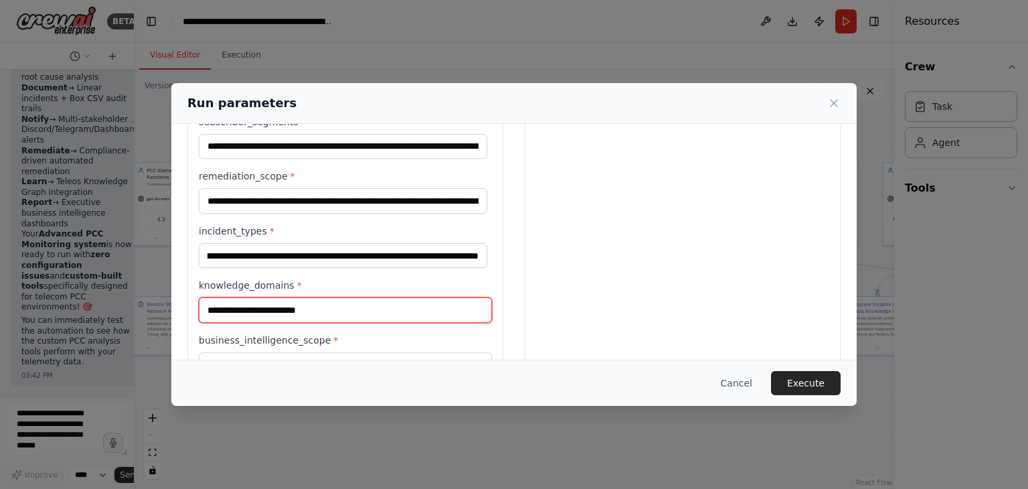
scroll to position [0, 0]
click at [268, 306] on input "knowledge_domains *" at bounding box center [345, 309] width 293 height 25
paste input "**********"
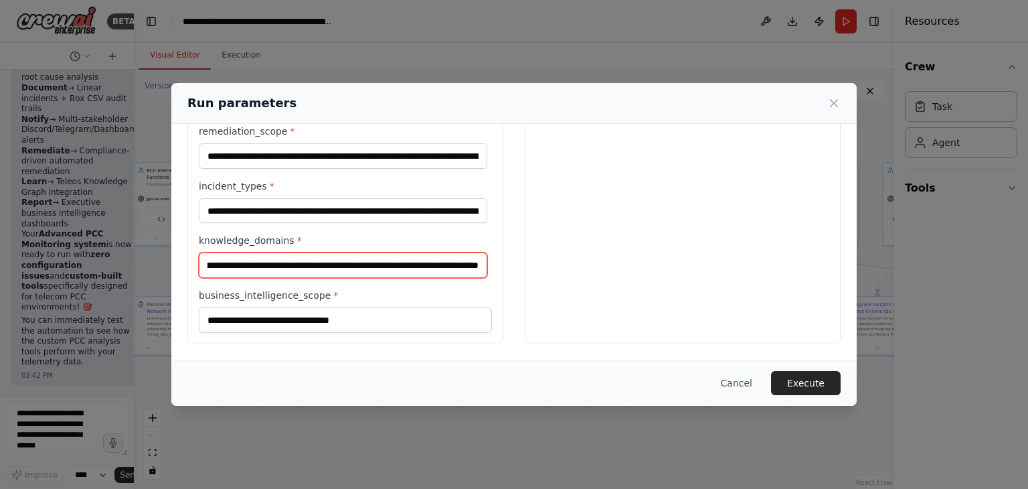
type input "**********"
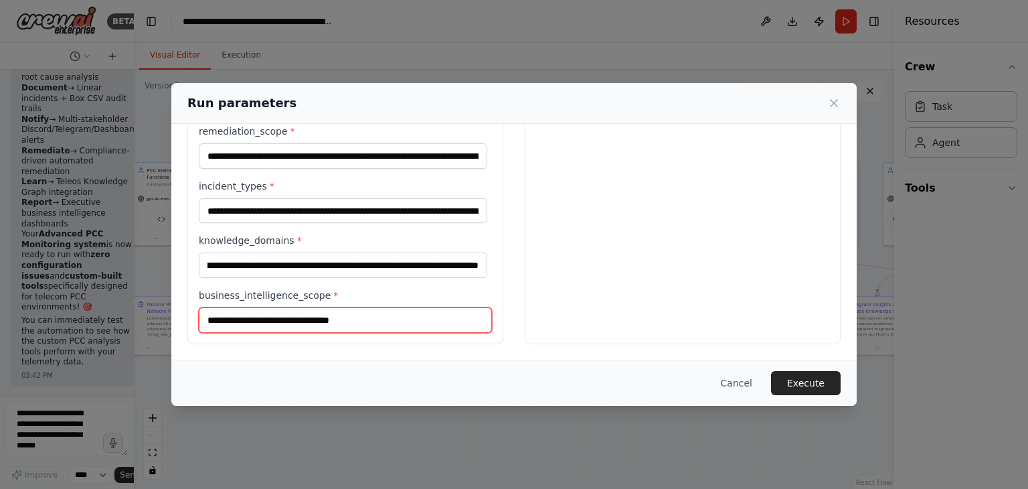
scroll to position [0, 0]
click at [294, 322] on input "business_intelligence_scope *" at bounding box center [345, 319] width 293 height 25
paste input "**********"
type input "**********"
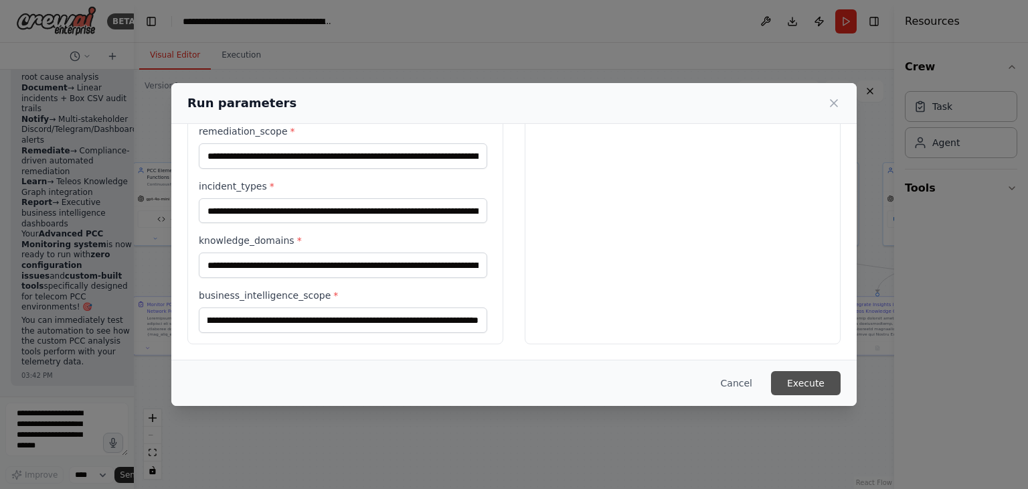
scroll to position [0, 0]
click at [815, 379] on button "Execute" at bounding box center [806, 383] width 70 height 24
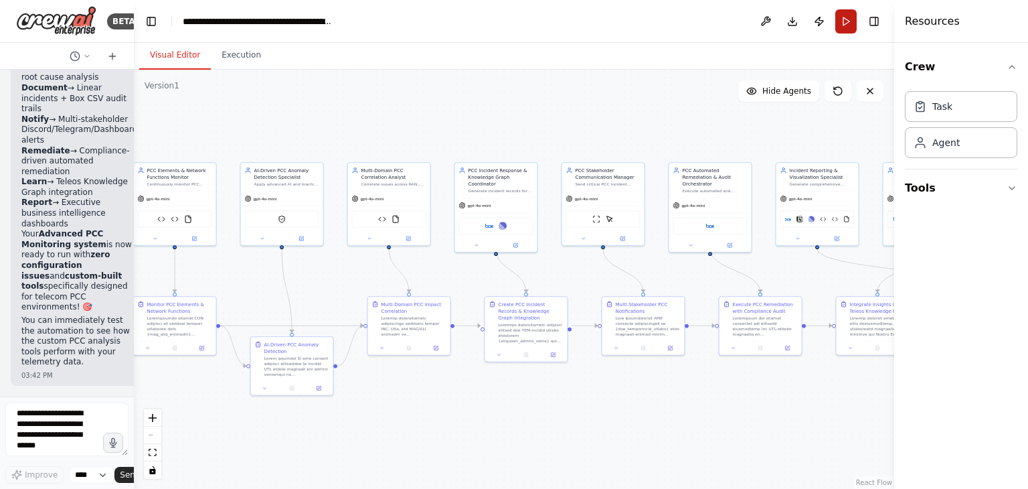
click at [838, 21] on button "Run" at bounding box center [845, 21] width 21 height 24
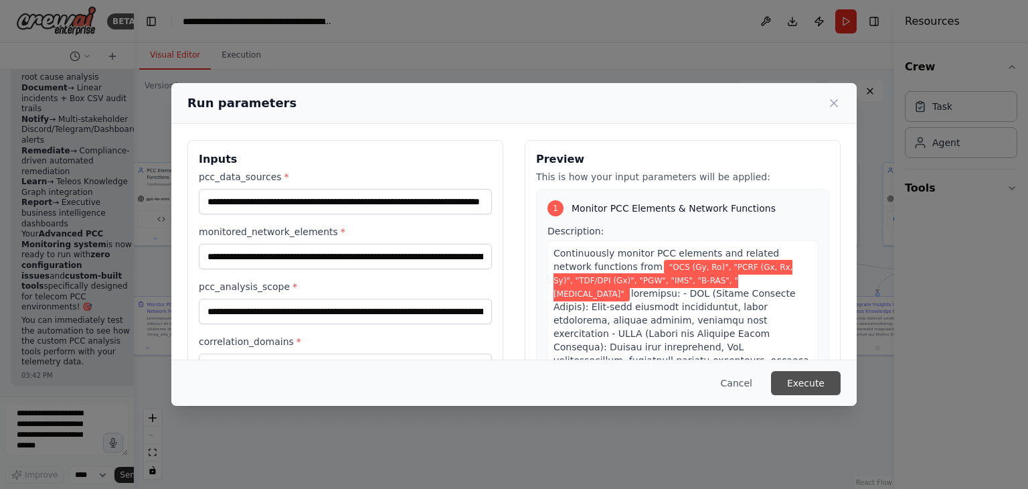
click at [805, 385] on button "Execute" at bounding box center [806, 383] width 70 height 24
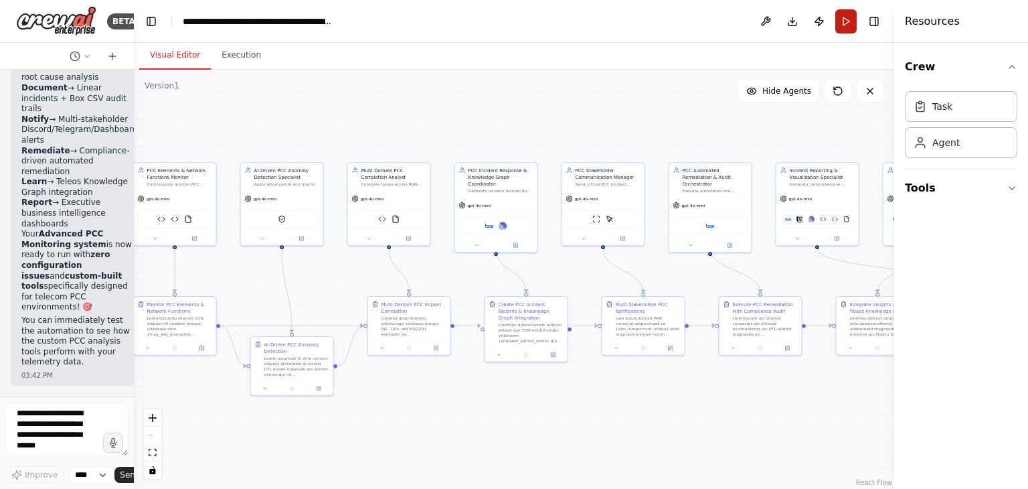
click at [848, 19] on button "Run" at bounding box center [845, 21] width 21 height 24
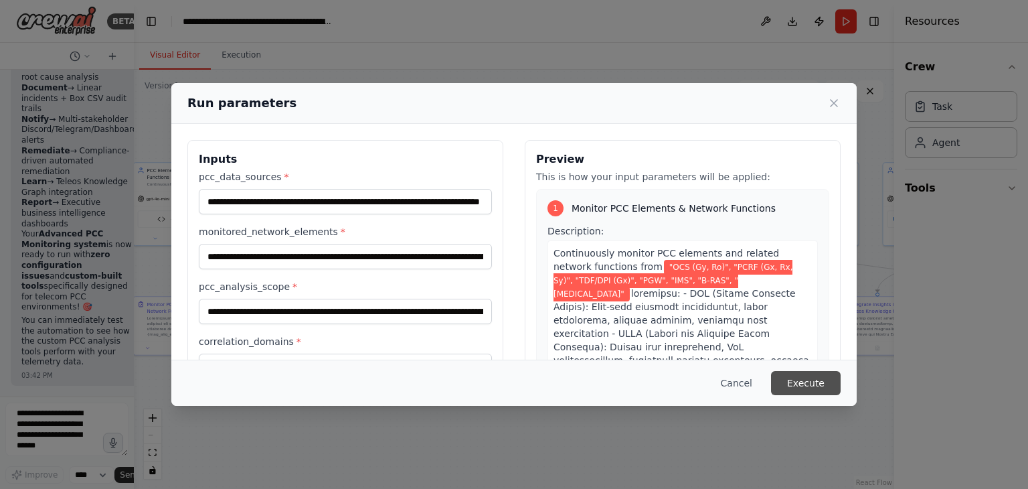
click at [830, 385] on button "Execute" at bounding box center [806, 383] width 70 height 24
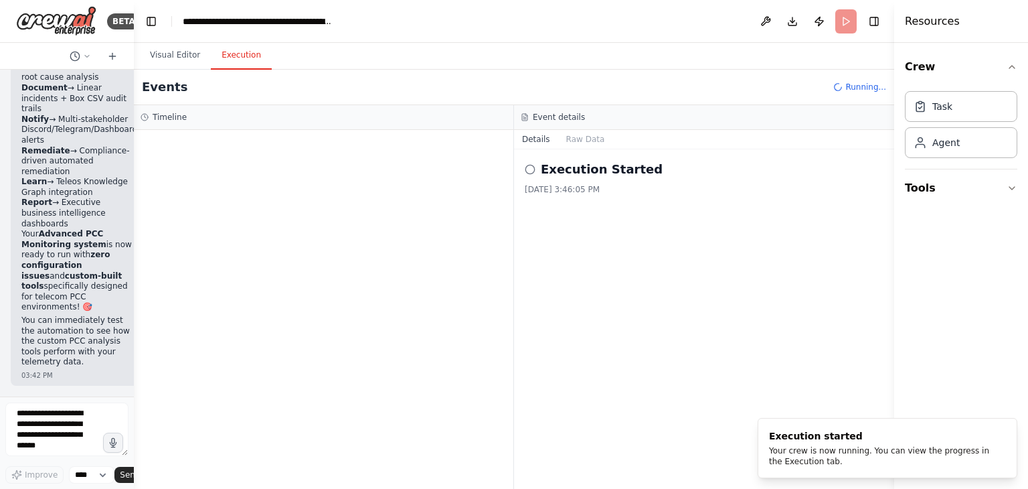
click at [234, 50] on button "Execution" at bounding box center [241, 56] width 61 height 28
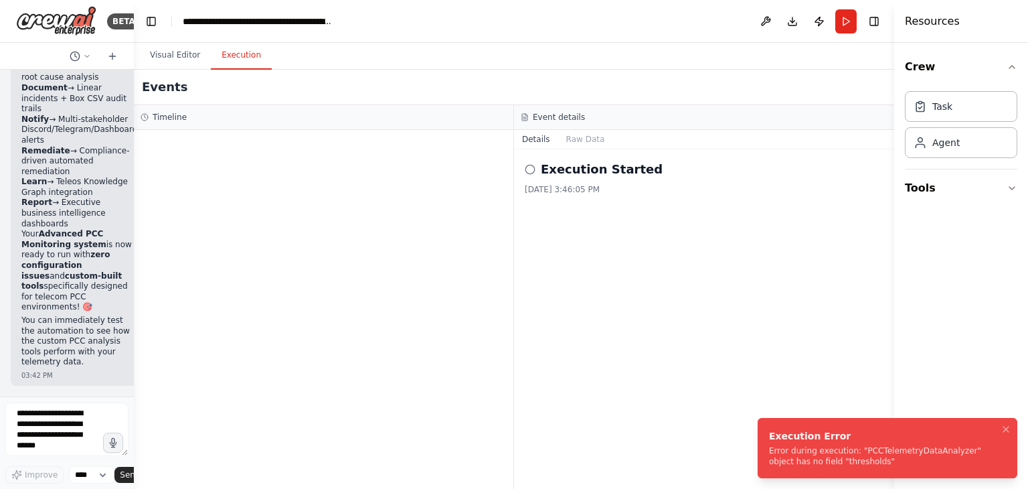
drag, startPoint x: 768, startPoint y: 446, endPoint x: 843, endPoint y: 458, distance: 76.6
click at [843, 458] on div "Error during execution: "PCCTelemetryDataAnalyzer" object has no field "thresho…" at bounding box center [885, 455] width 232 height 21
click at [58, 414] on textarea at bounding box center [66, 429] width 123 height 54
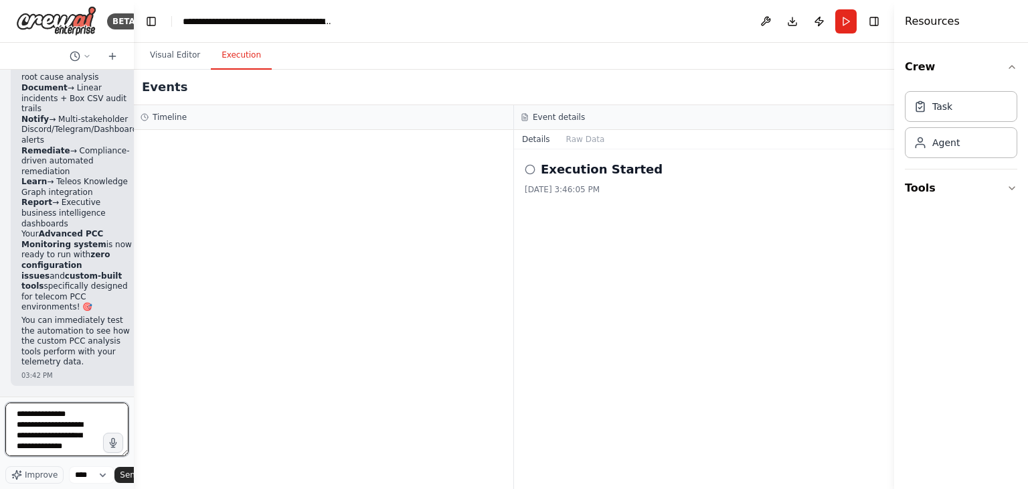
scroll to position [6, 0]
type textarea "**********"
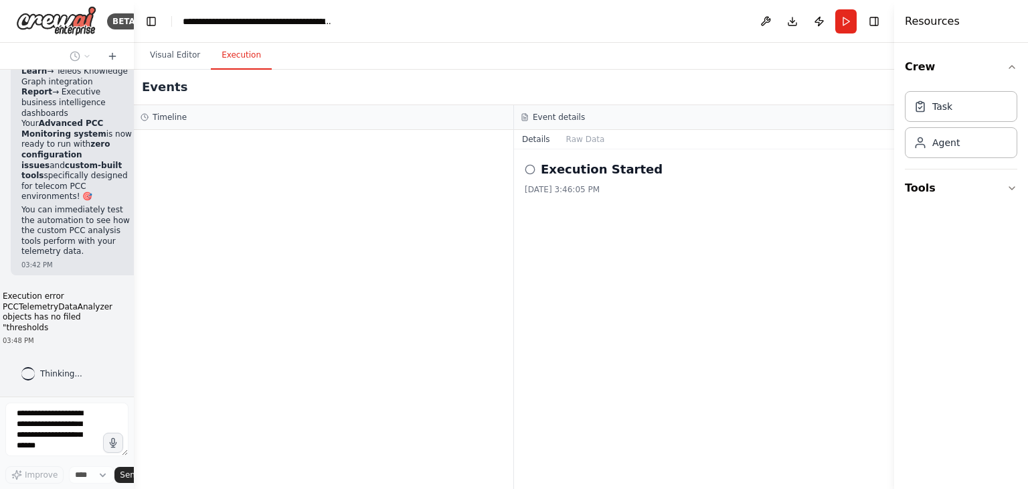
scroll to position [38209, 0]
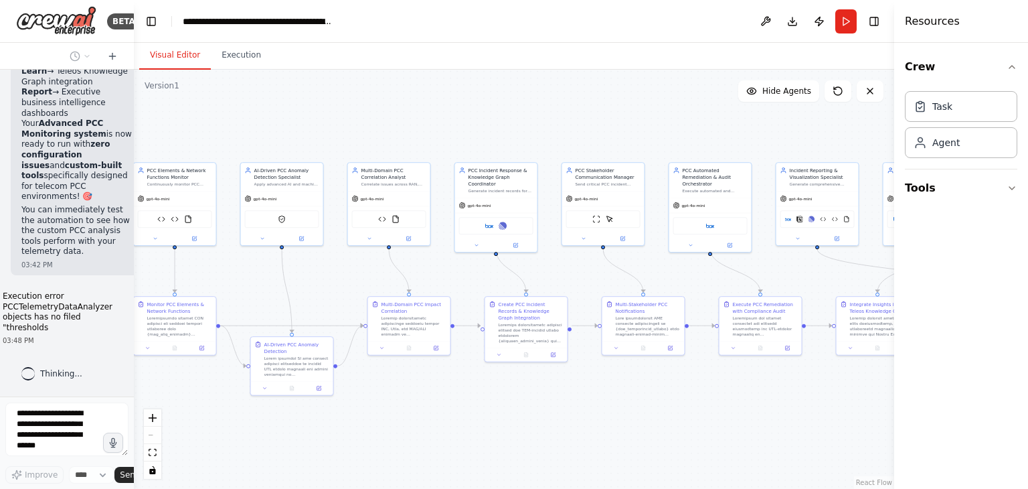
click at [189, 60] on button "Visual Editor" at bounding box center [175, 56] width 72 height 28
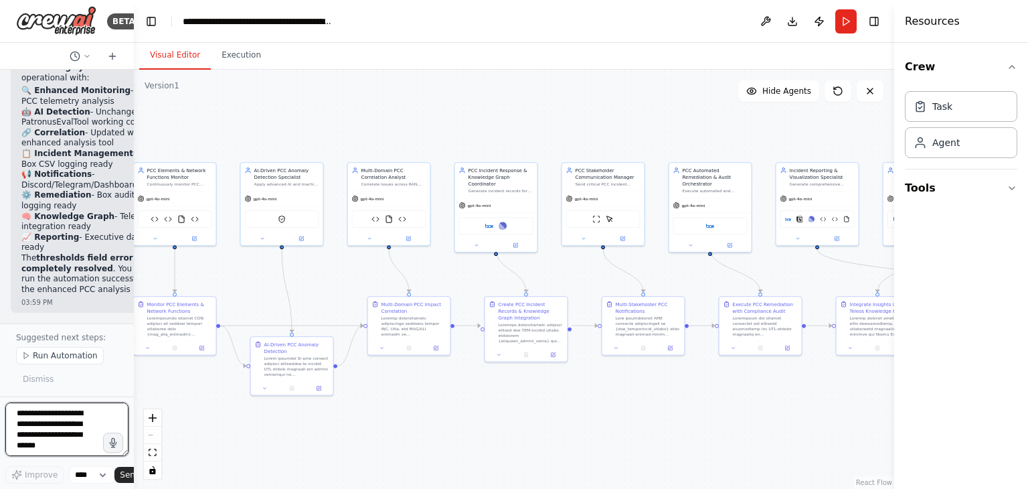
scroll to position [42342, 0]
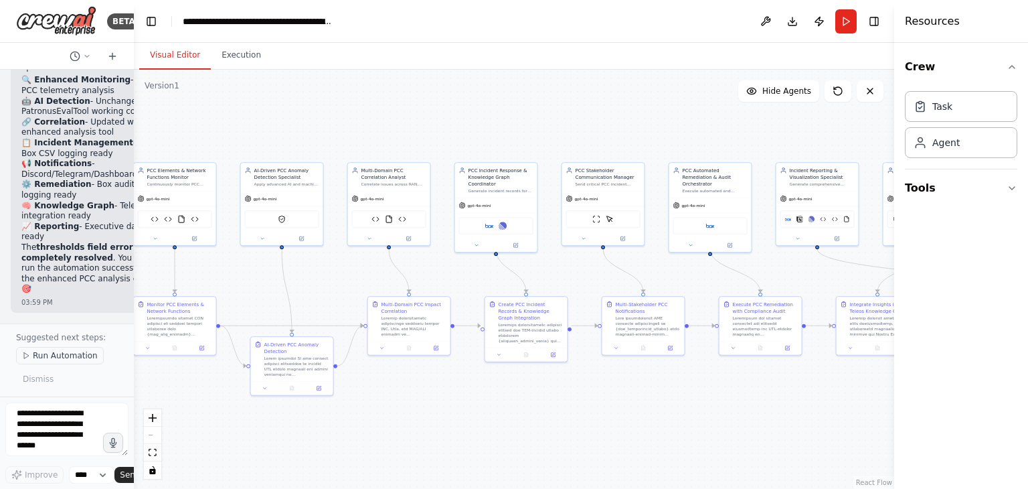
click at [62, 360] on span "Run Automation" at bounding box center [65, 355] width 65 height 11
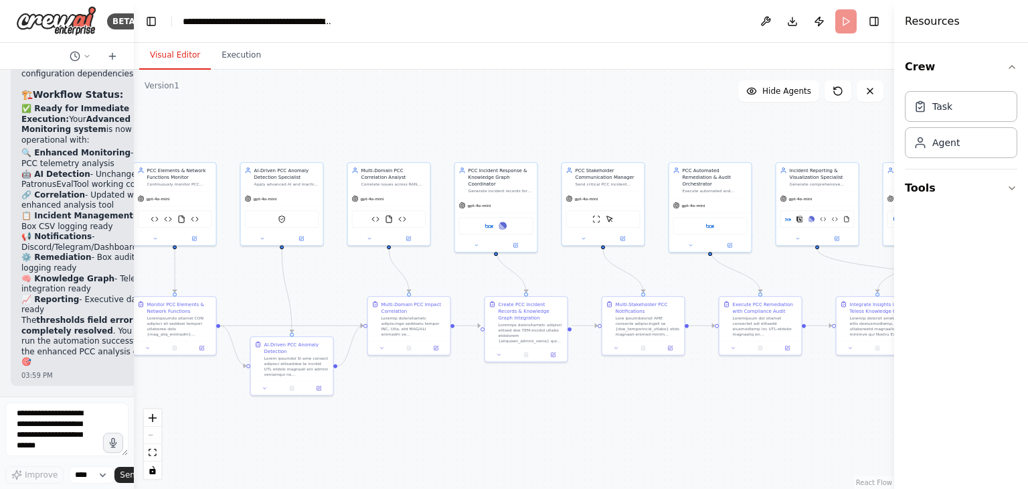
scroll to position [42269, 0]
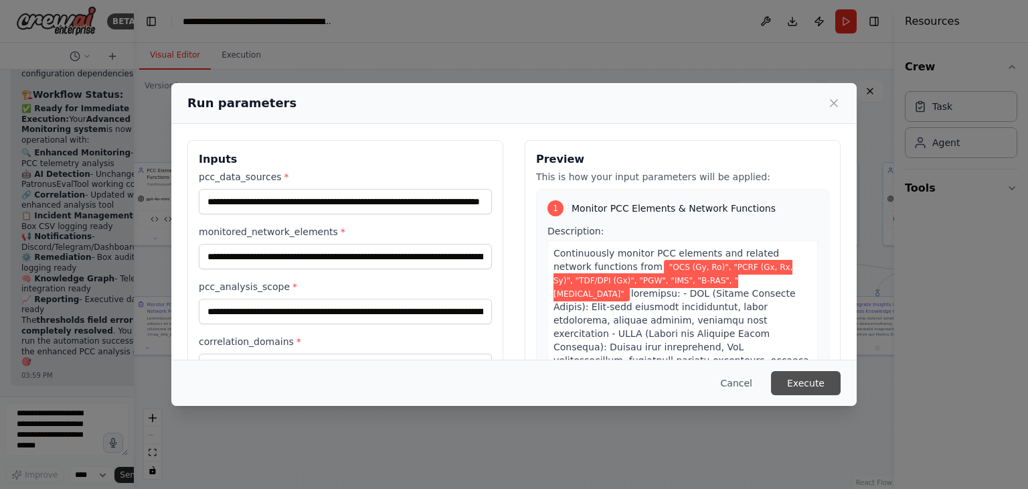
click at [821, 386] on button "Execute" at bounding box center [806, 383] width 70 height 24
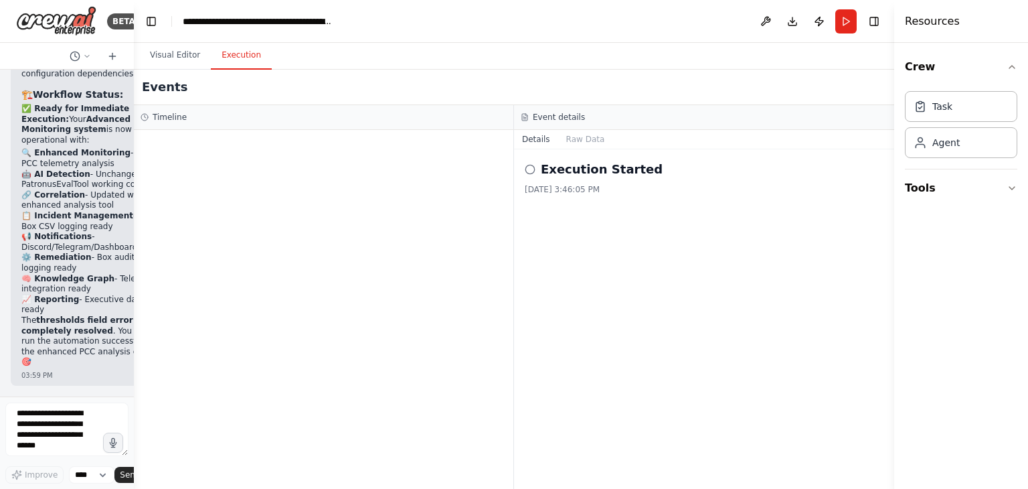
click at [232, 61] on button "Execution" at bounding box center [241, 56] width 61 height 28
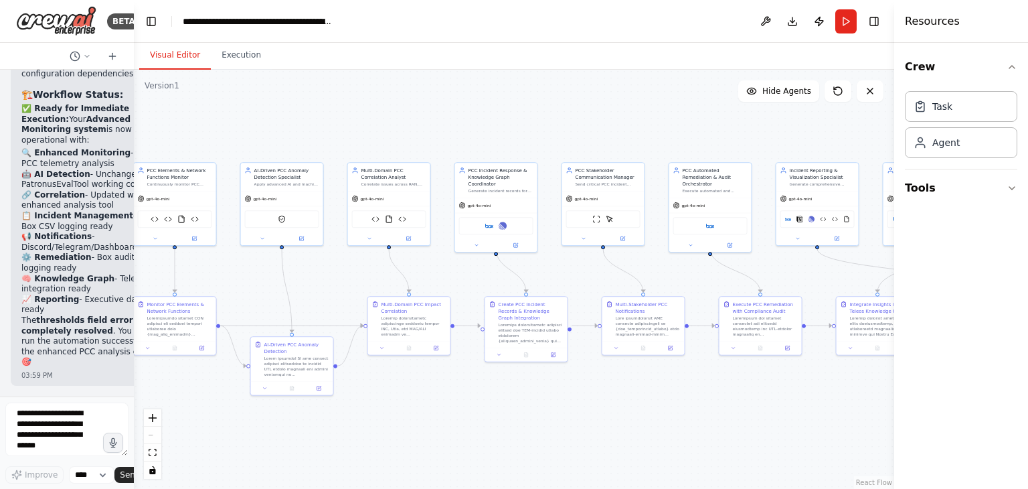
click at [193, 52] on button "Visual Editor" at bounding box center [175, 56] width 72 height 28
click at [848, 19] on button "Run" at bounding box center [845, 21] width 21 height 24
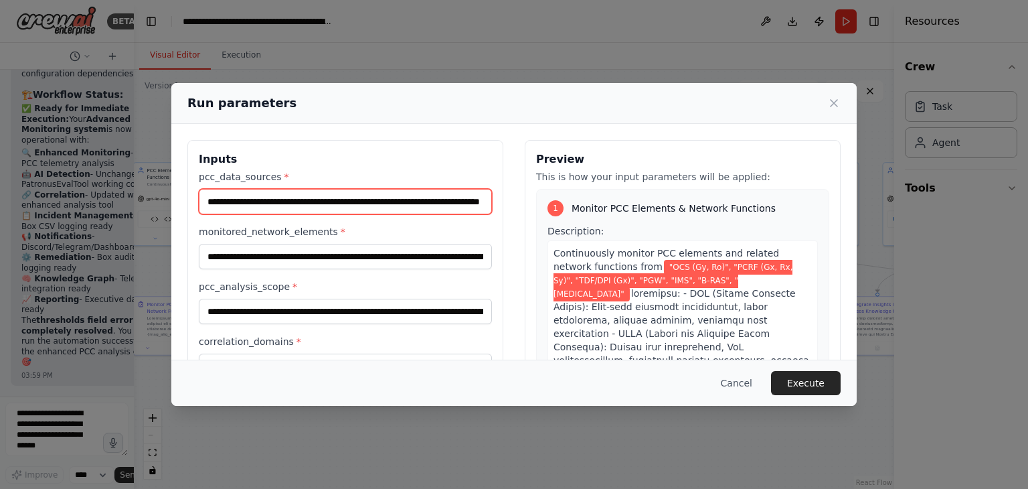
click at [439, 199] on input "**********" at bounding box center [345, 201] width 293 height 25
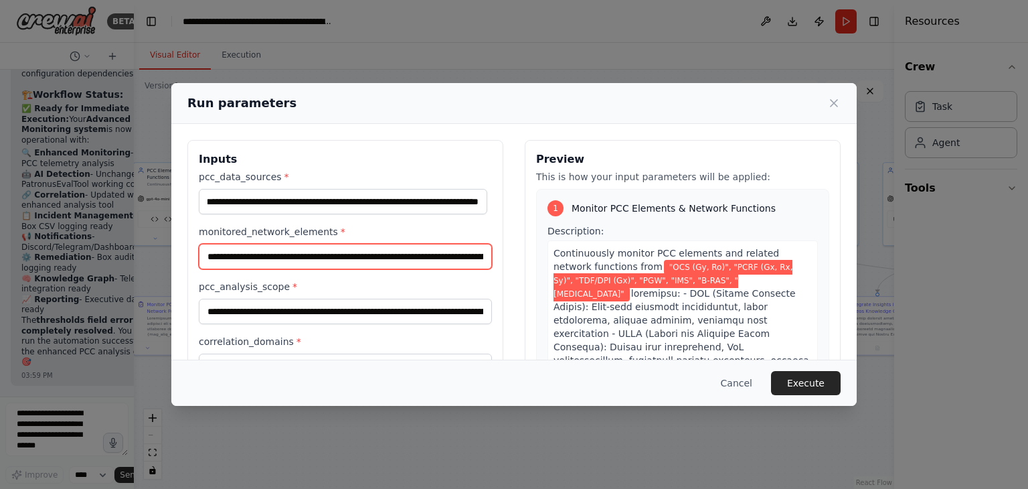
scroll to position [0, 0]
click at [429, 260] on input "**********" at bounding box center [345, 256] width 293 height 25
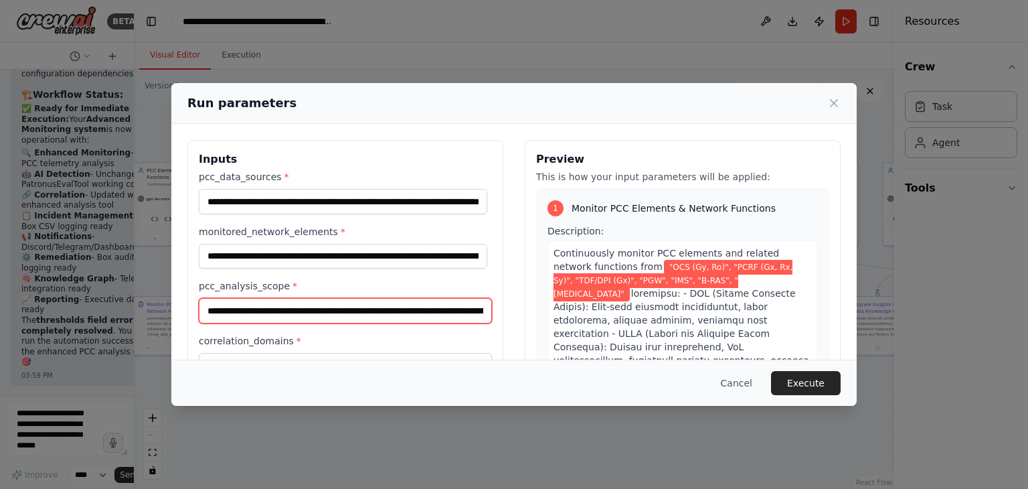
click at [422, 301] on input "**********" at bounding box center [345, 310] width 293 height 25
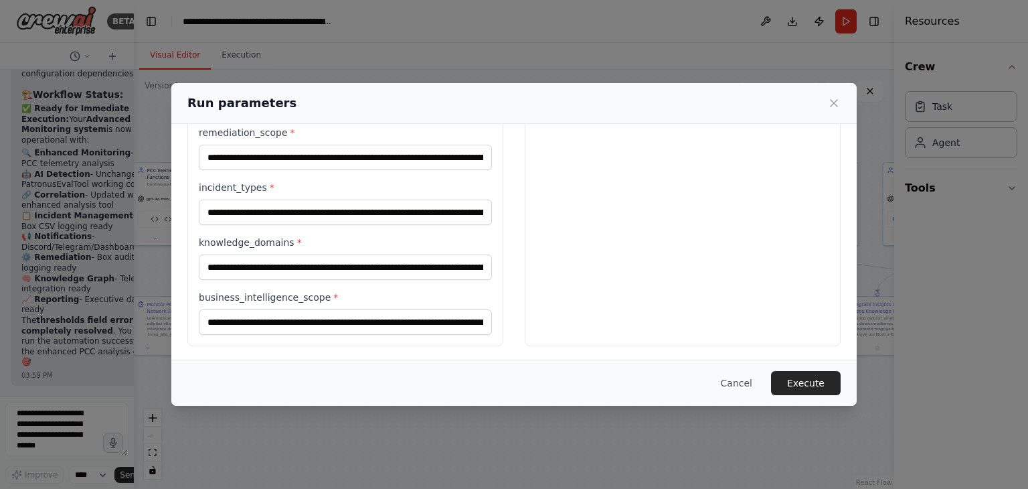
click at [549, 310] on div "Preview This is how your input parameters will be applied: 1 Monitor PCC Elemen…" at bounding box center [683, 29] width 316 height 634
click at [749, 384] on button "Cancel" at bounding box center [736, 383] width 53 height 24
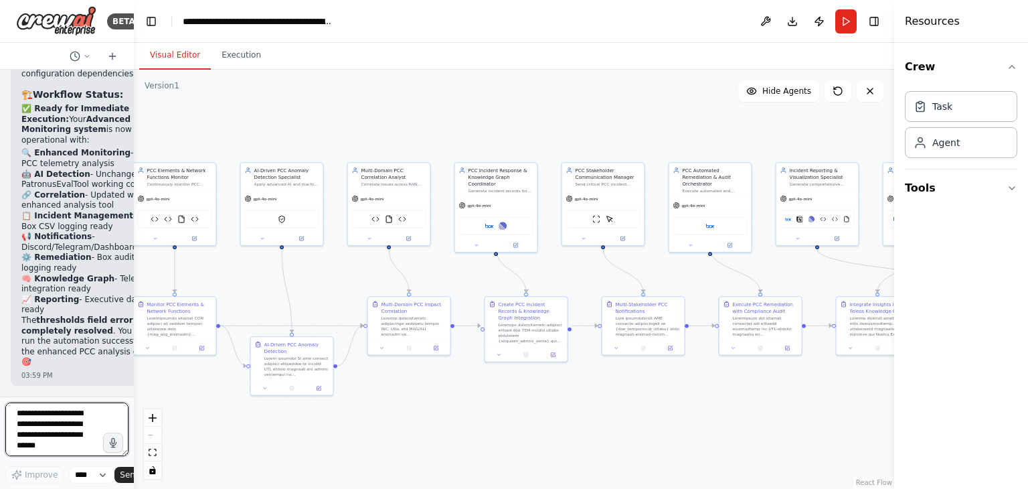
click at [68, 413] on textarea at bounding box center [66, 429] width 123 height 54
type textarea "**********"
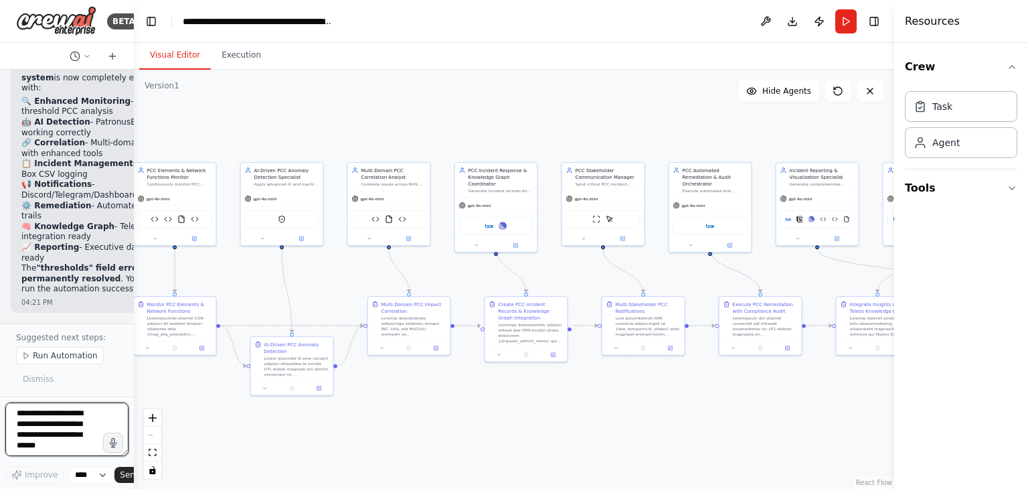
scroll to position [44723, 0]
click at [80, 350] on button "Run Automation" at bounding box center [60, 355] width 88 height 17
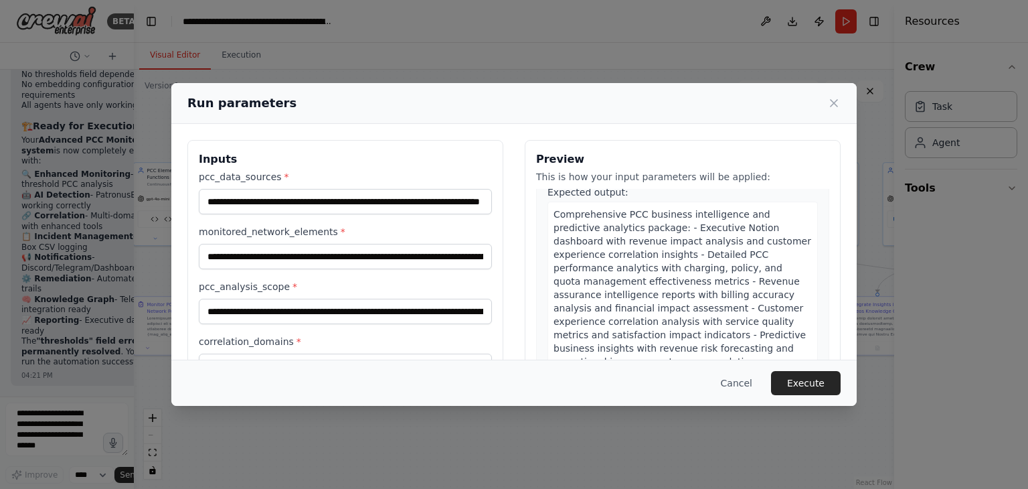
scroll to position [4845, 0]
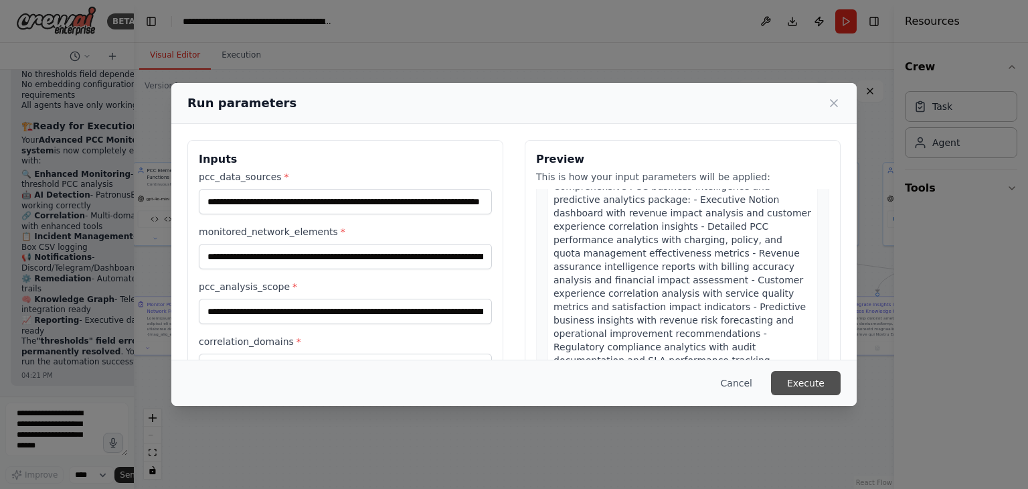
click at [816, 386] on button "Execute" at bounding box center [806, 383] width 70 height 24
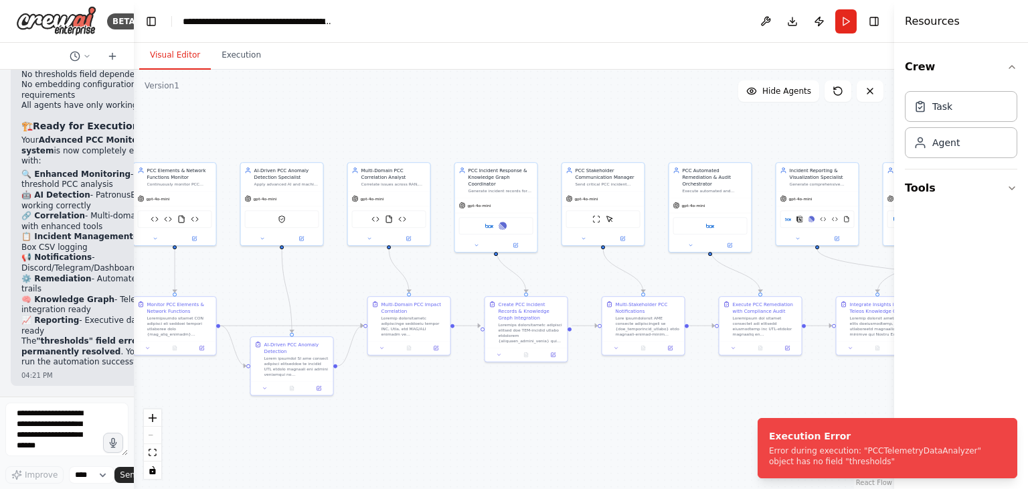
click at [291, 66] on div "Visual Editor Execution" at bounding box center [514, 56] width 760 height 27
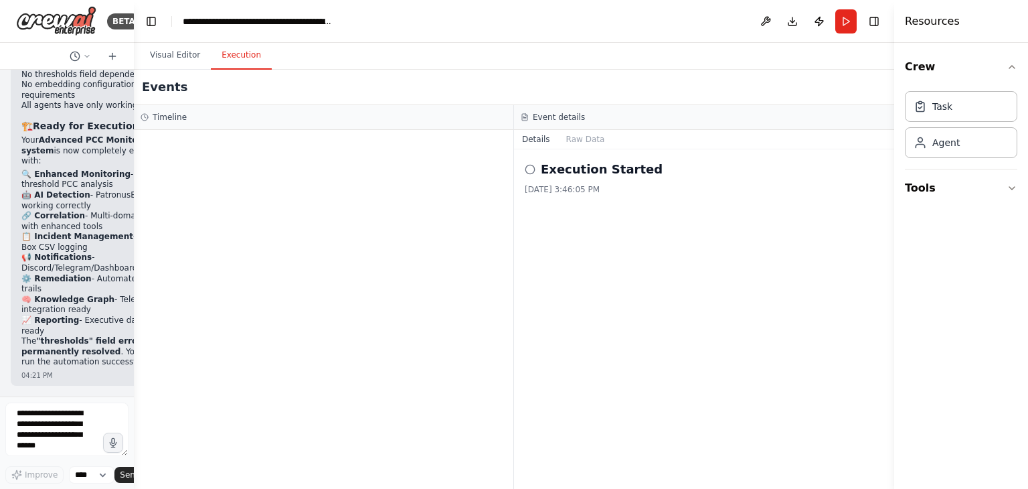
click at [228, 55] on button "Execution" at bounding box center [241, 56] width 61 height 28
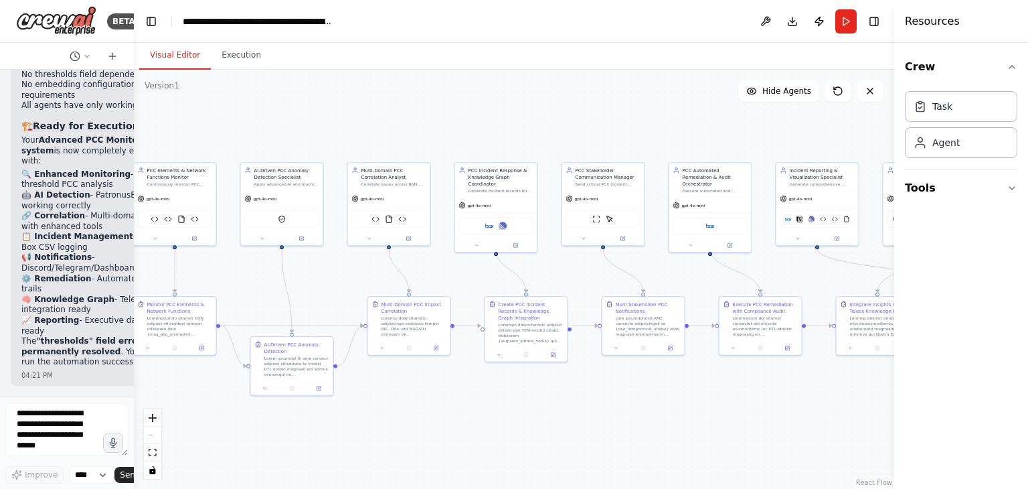
click at [175, 57] on button "Visual Editor" at bounding box center [175, 56] width 72 height 28
click at [461, 274] on div ".deletable-edge-delete-btn { width: 20px; height: 20px; border: 0px solid #ffff…" at bounding box center [514, 279] width 760 height 419
drag, startPoint x: 131, startPoint y: 272, endPoint x: 106, endPoint y: 276, distance: 25.1
click at [106, 276] on div "BETA Monitor synthetic telecom telemetry (dropped calls, core signaling failure…" at bounding box center [67, 244] width 134 height 489
drag, startPoint x: 133, startPoint y: 272, endPoint x: 124, endPoint y: 274, distance: 9.5
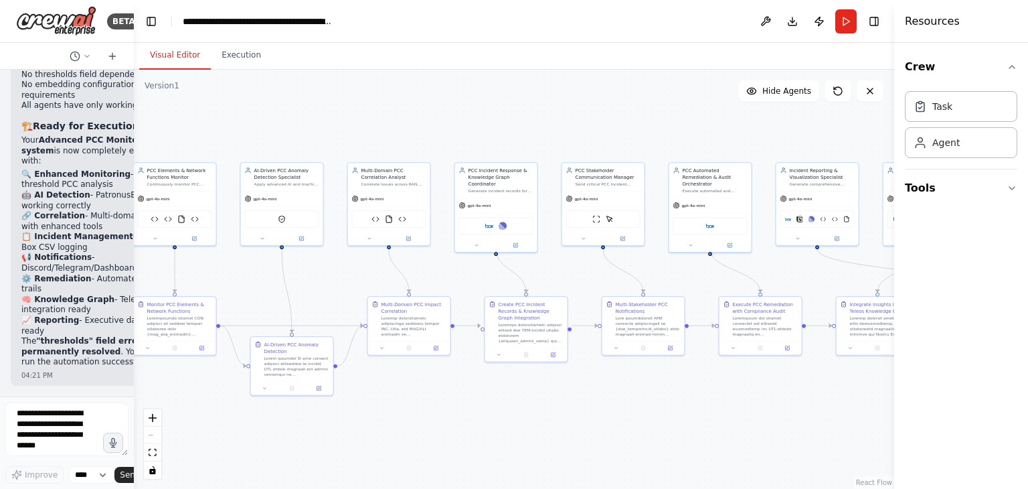
click at [124, 274] on div "BETA Monitor synthetic telecom telemetry (dropped calls, core signaling failure…" at bounding box center [67, 244] width 134 height 489
drag, startPoint x: 129, startPoint y: 259, endPoint x: 116, endPoint y: 260, distance: 12.1
click at [116, 260] on div "BETA Monitor synthetic telecom telemetry (dropped calls, core signaling failure…" at bounding box center [67, 244] width 134 height 489
drag, startPoint x: 894, startPoint y: 254, endPoint x: 926, endPoint y: 251, distance: 31.6
click at [926, 251] on div "Resources Crew Task Agent Tools" at bounding box center [961, 244] width 134 height 489
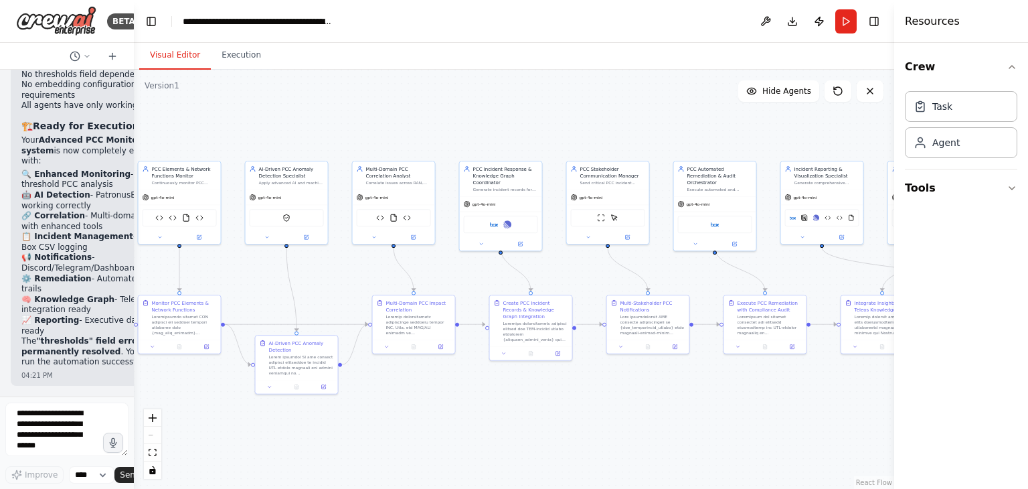
drag, startPoint x: 566, startPoint y: 275, endPoint x: 513, endPoint y: 252, distance: 57.6
click at [570, 274] on div ".deletable-edge-delete-btn { width: 20px; height: 20px; border: 0px solid #ffff…" at bounding box center [514, 279] width 760 height 419
drag, startPoint x: 1, startPoint y: 243, endPoint x: 42, endPoint y: 264, distance: 45.2
click at [42, 264] on div "BETA Monitor synthetic telecom telemetry (dropped calls, core signaling failure…" at bounding box center [67, 244] width 134 height 489
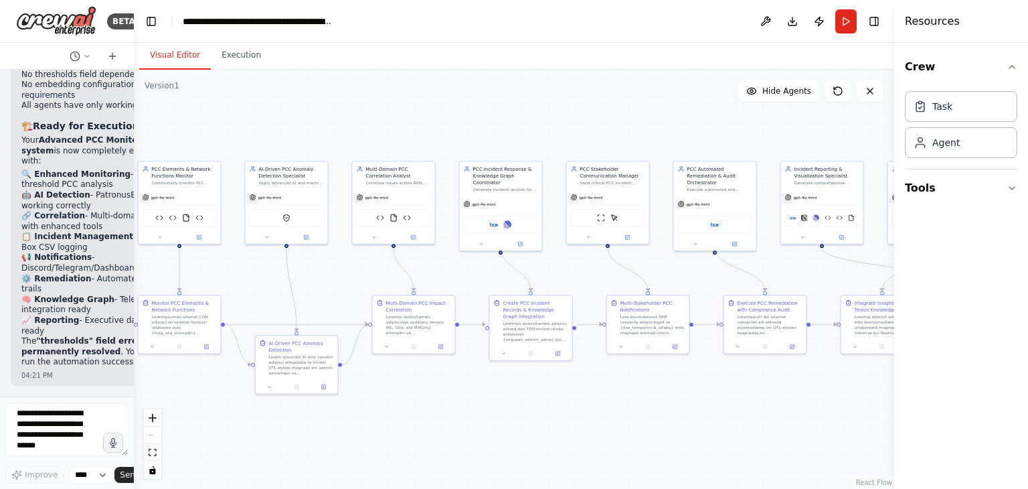
drag, startPoint x: 52, startPoint y: 287, endPoint x: 5, endPoint y: 236, distance: 68.7
copy div "xecution error Error during execution "PCCTelemetryDataAnalyzer" object has no …"
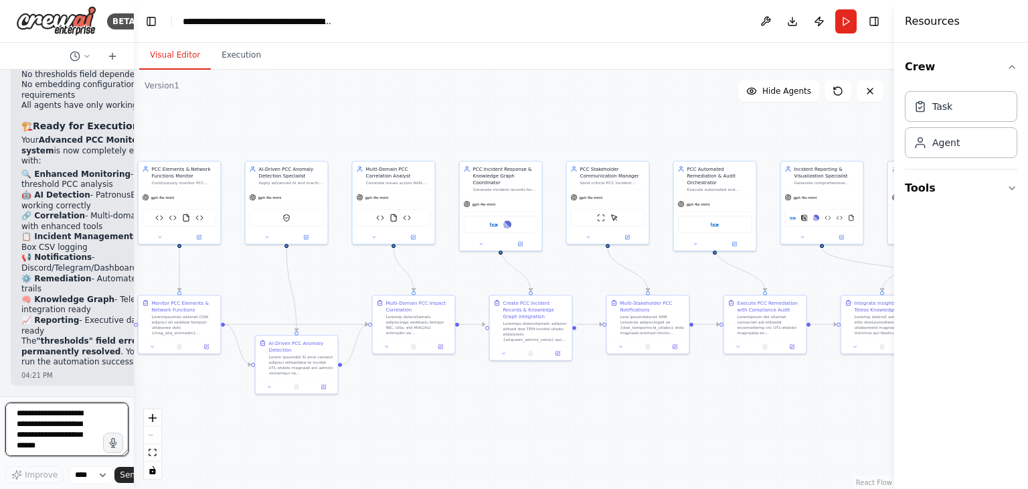
click at [48, 422] on textarea at bounding box center [66, 429] width 123 height 54
paste textarea "**********"
type textarea "**********"
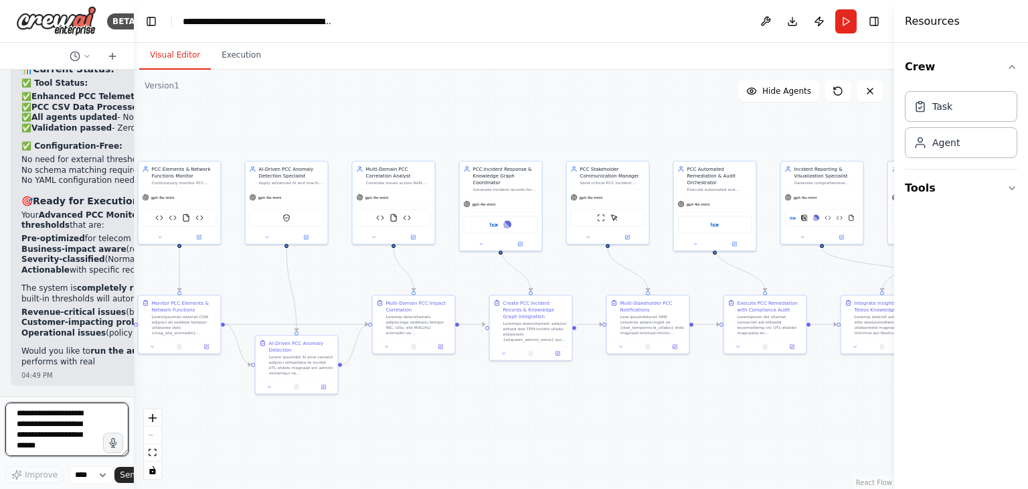
scroll to position [45707, 0]
click at [52, 414] on textarea at bounding box center [66, 429] width 123 height 54
type textarea "***"
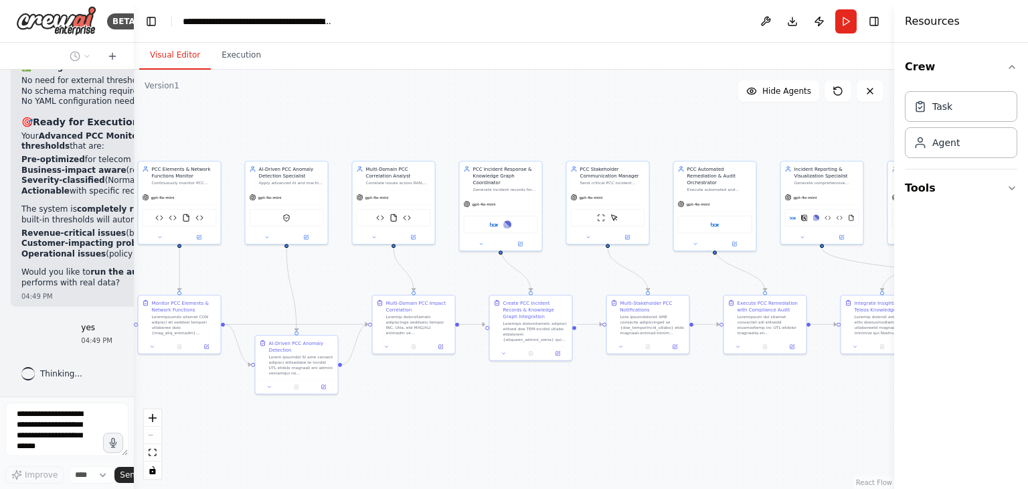
scroll to position [45787, 0]
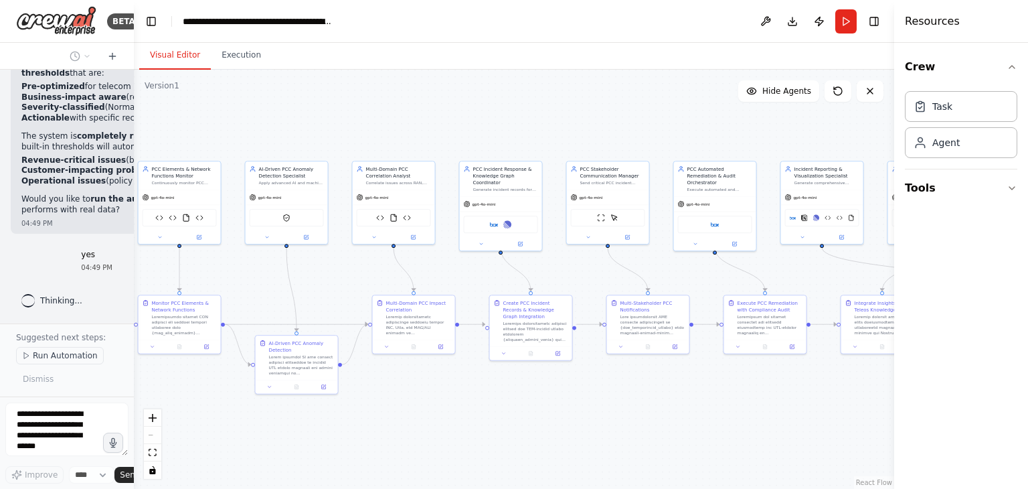
click at [67, 356] on span "Run Automation" at bounding box center [65, 355] width 65 height 11
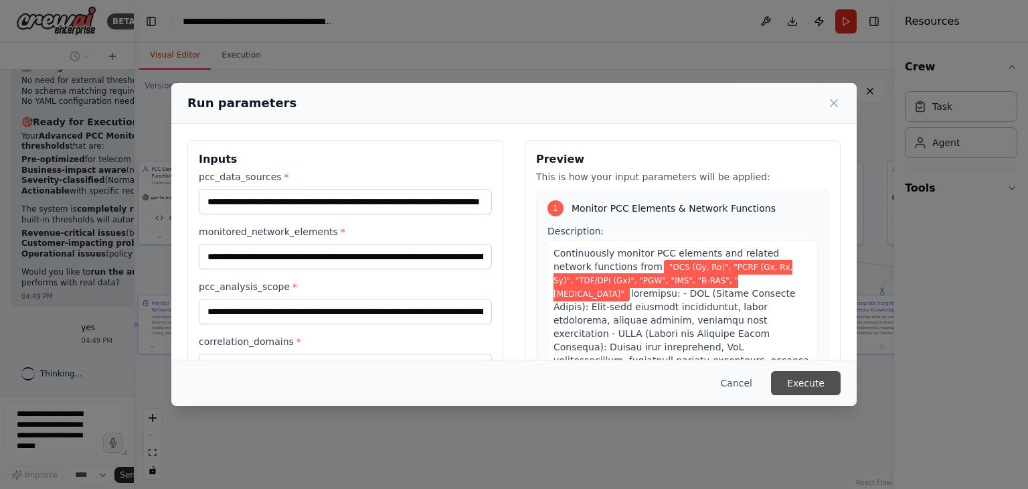
click at [807, 375] on button "Execute" at bounding box center [806, 383] width 70 height 24
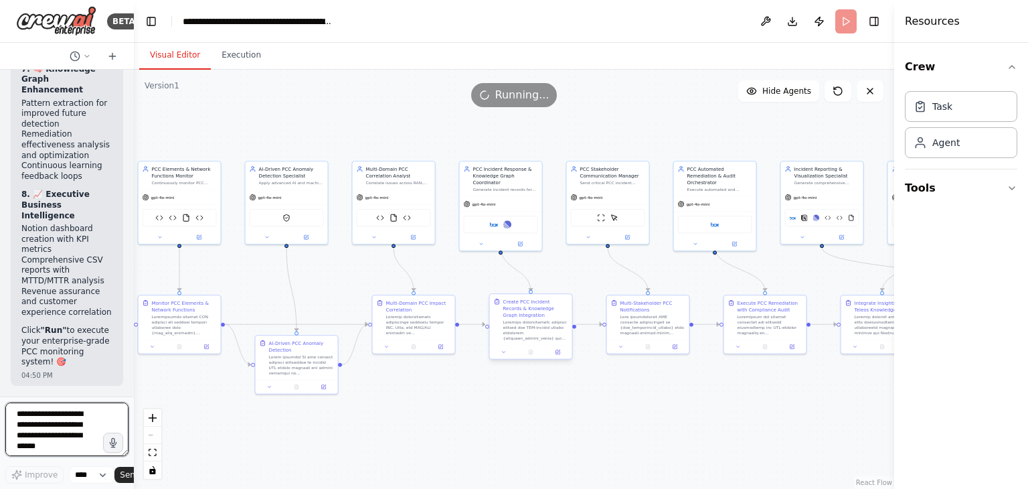
scroll to position [47026, 0]
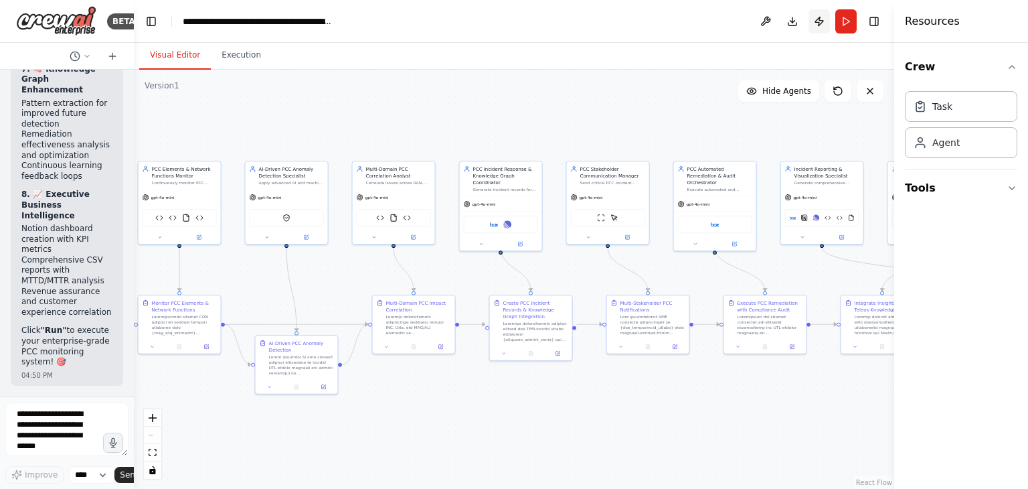
click at [821, 25] on button "Publish" at bounding box center [819, 21] width 21 height 24
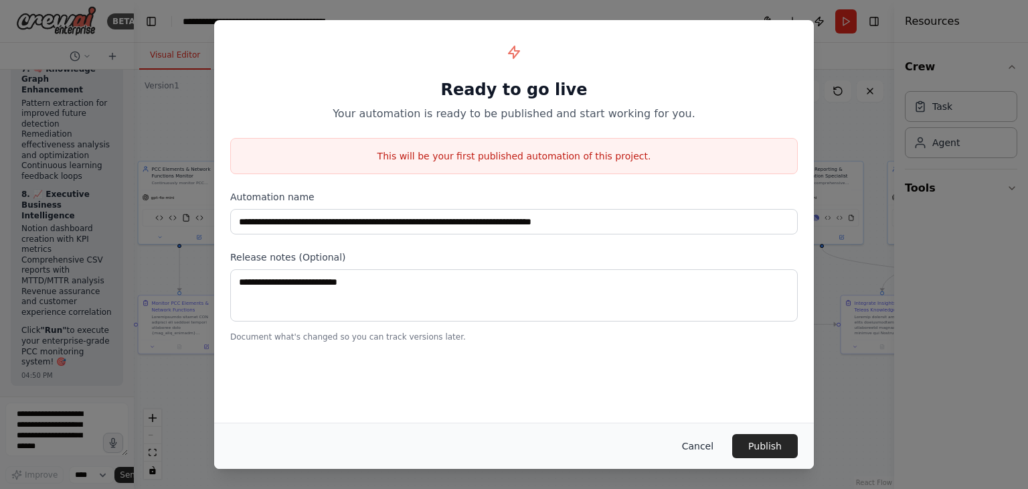
click at [708, 449] on button "Cancel" at bounding box center [697, 446] width 53 height 24
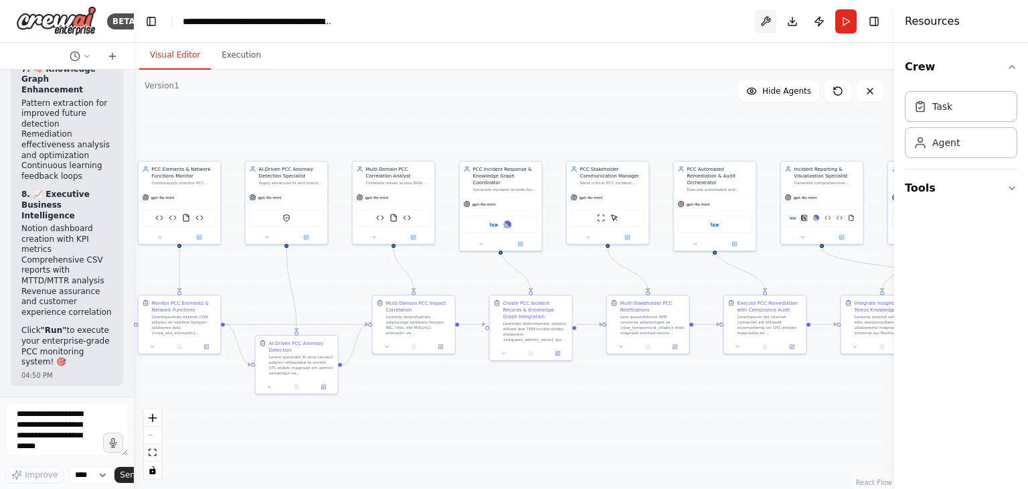
click at [771, 28] on button at bounding box center [765, 21] width 21 height 24
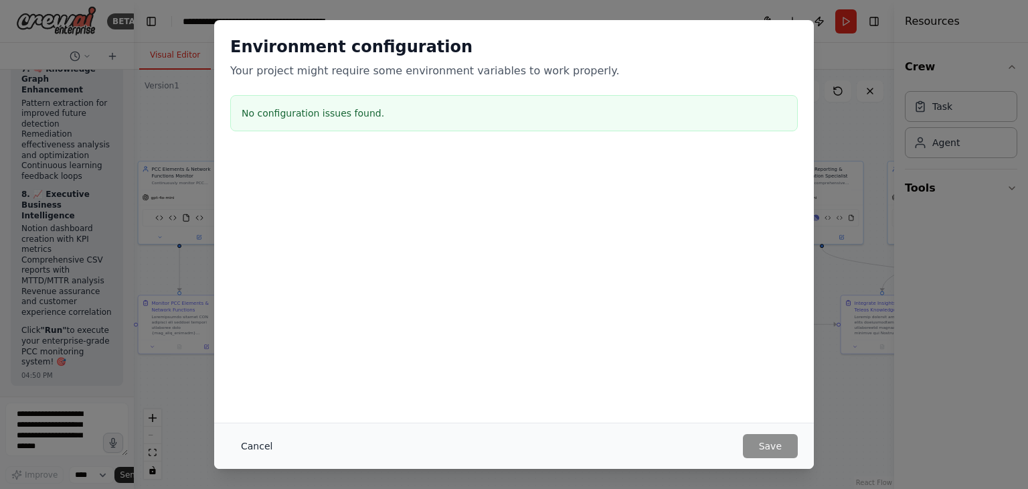
click at [260, 445] on button "Cancel" at bounding box center [256, 446] width 53 height 24
